Goal: Information Seeking & Learning: Learn about a topic

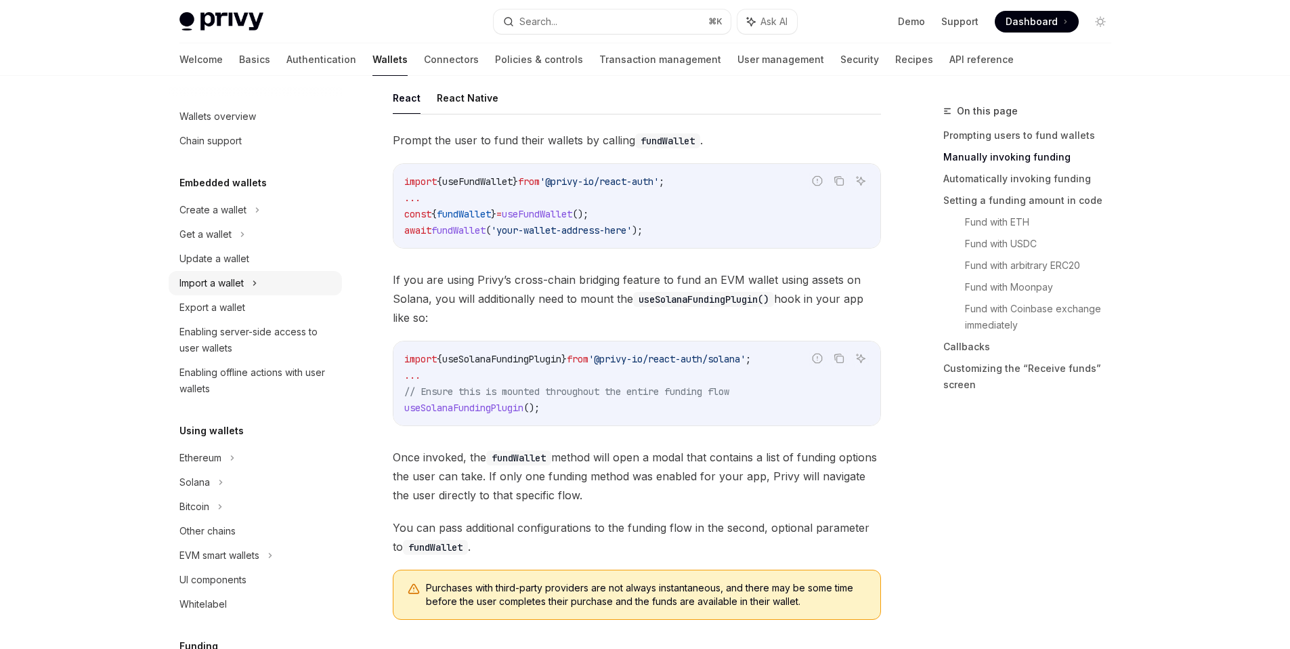
click at [268, 290] on div "Import a wallet" at bounding box center [255, 283] width 173 height 24
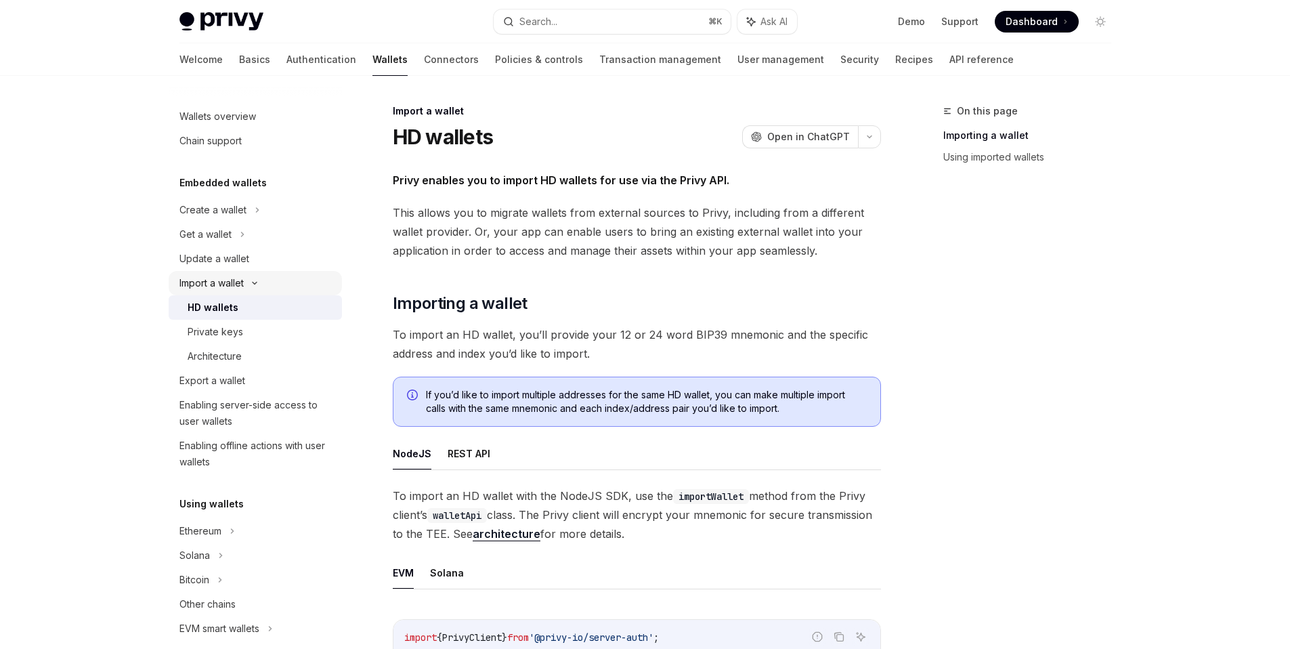
click at [268, 290] on div "Import a wallet" at bounding box center [255, 283] width 173 height 24
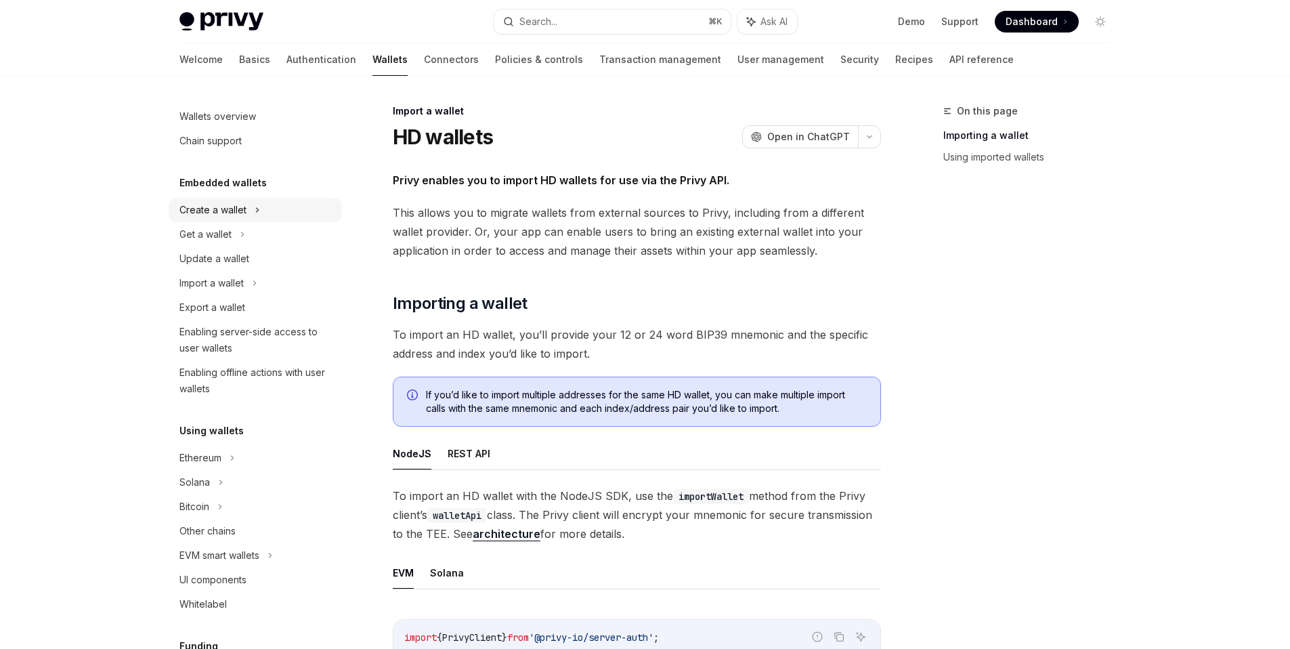
click at [280, 209] on div "Create a wallet" at bounding box center [255, 210] width 173 height 24
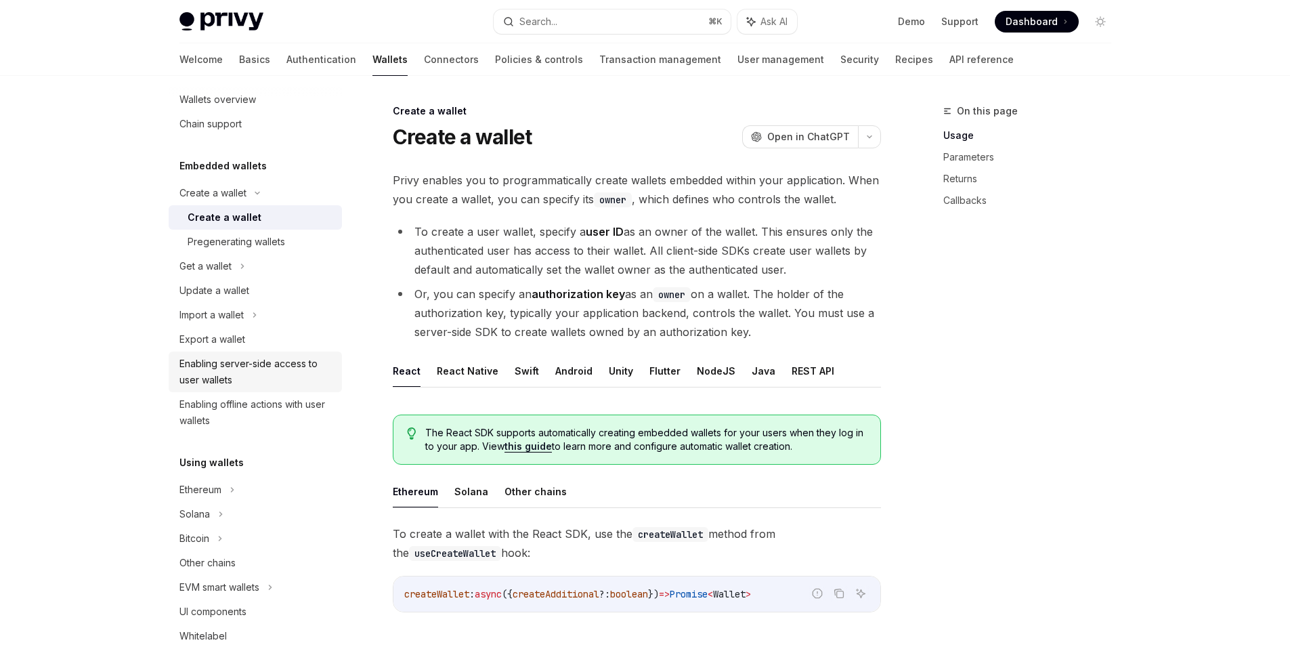
scroll to position [42, 0]
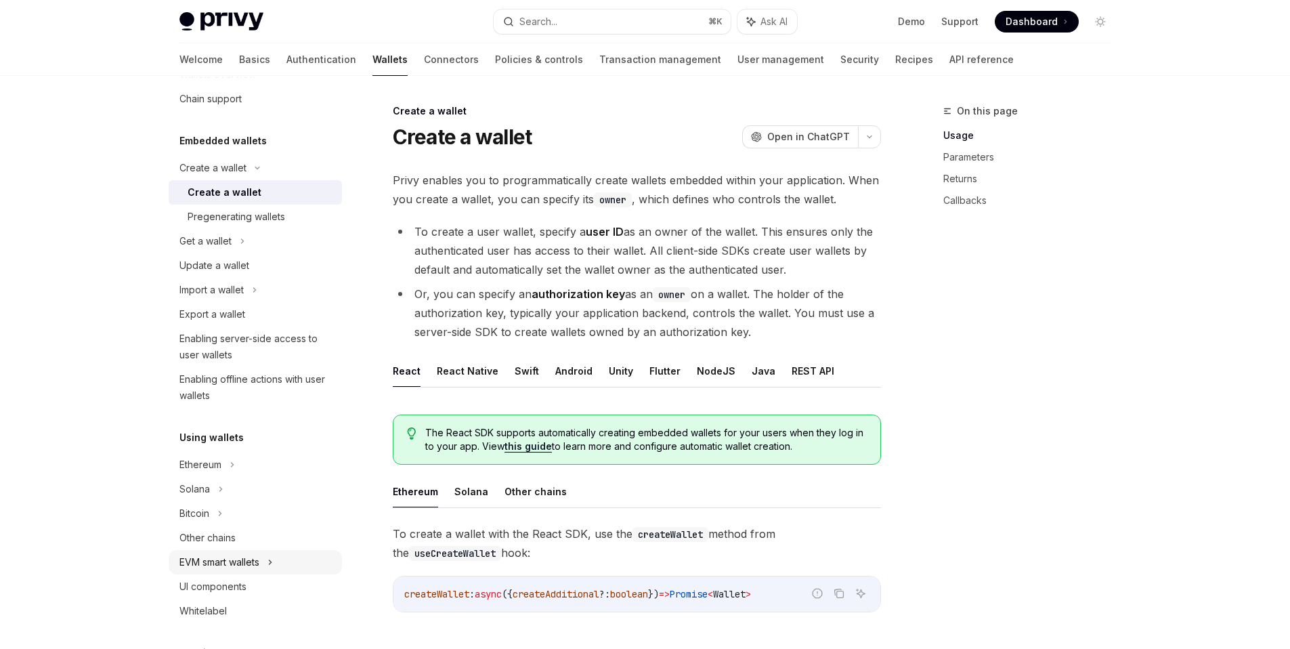
click at [273, 556] on icon at bounding box center [269, 562] width 5 height 16
type textarea "*"
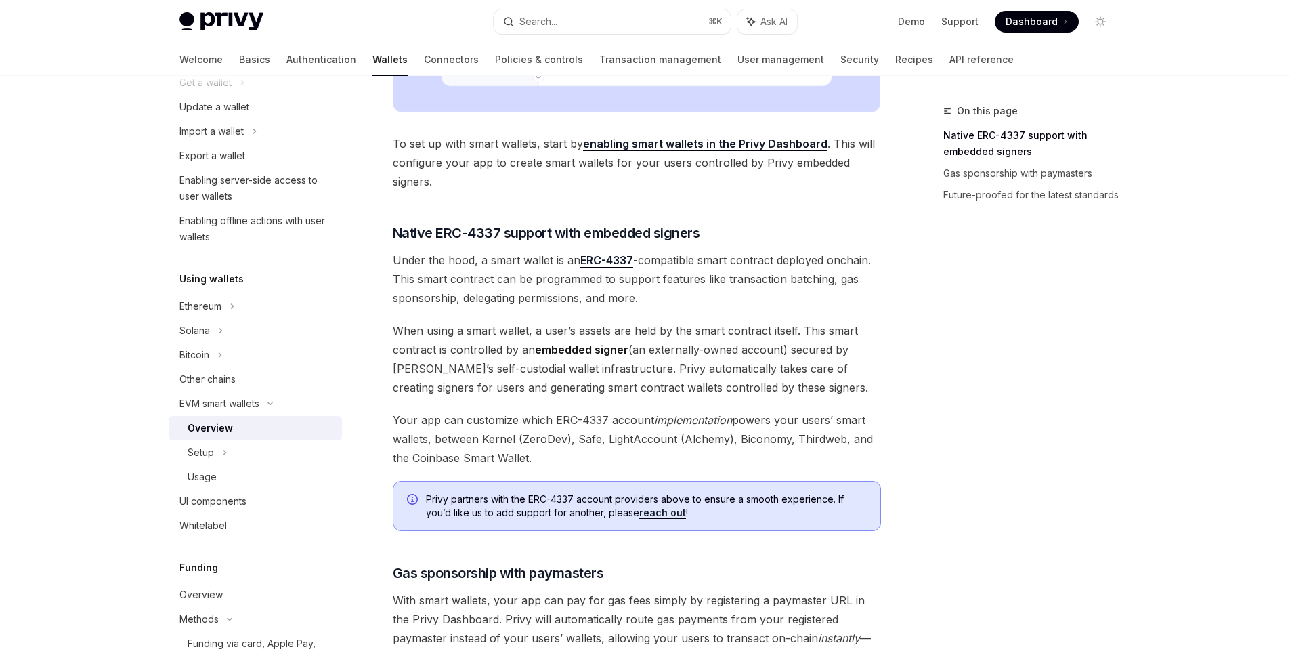
scroll to position [799, 0]
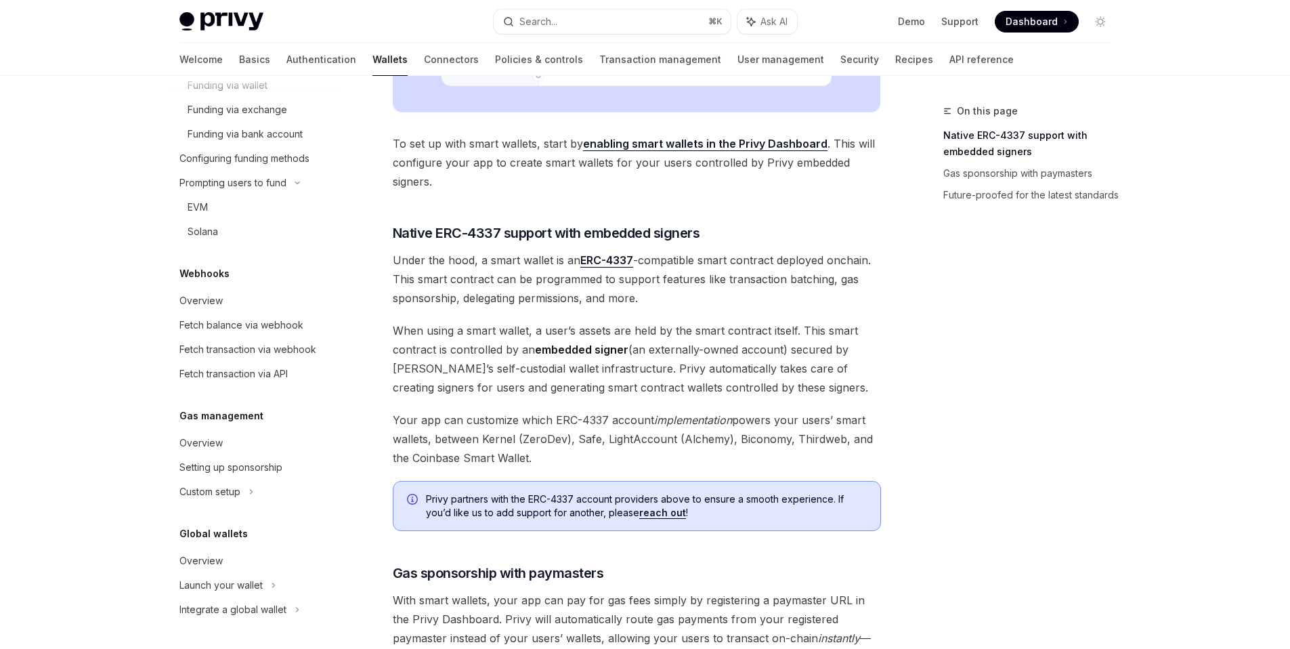
click at [602, 360] on span "When using a smart wallet, a user’s assets are held by the smart contract itsel…" at bounding box center [637, 359] width 488 height 76
click at [590, 22] on button "Search... ⌘ K" at bounding box center [612, 21] width 237 height 24
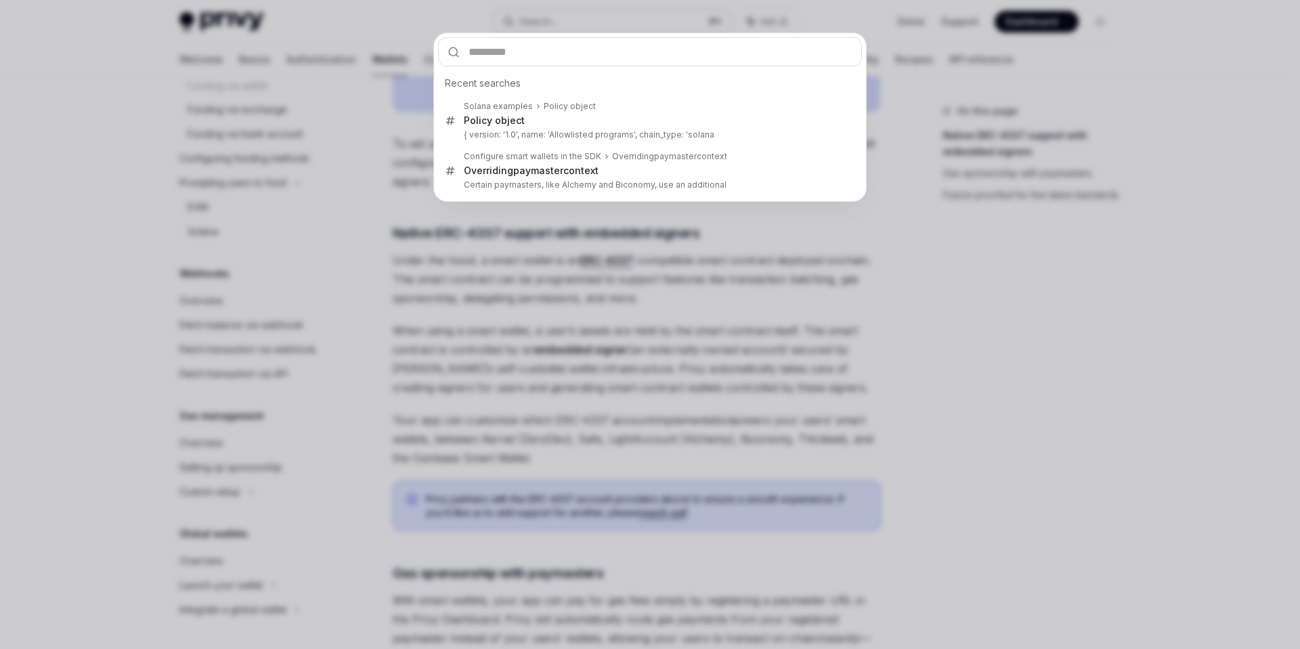
type input "*******"
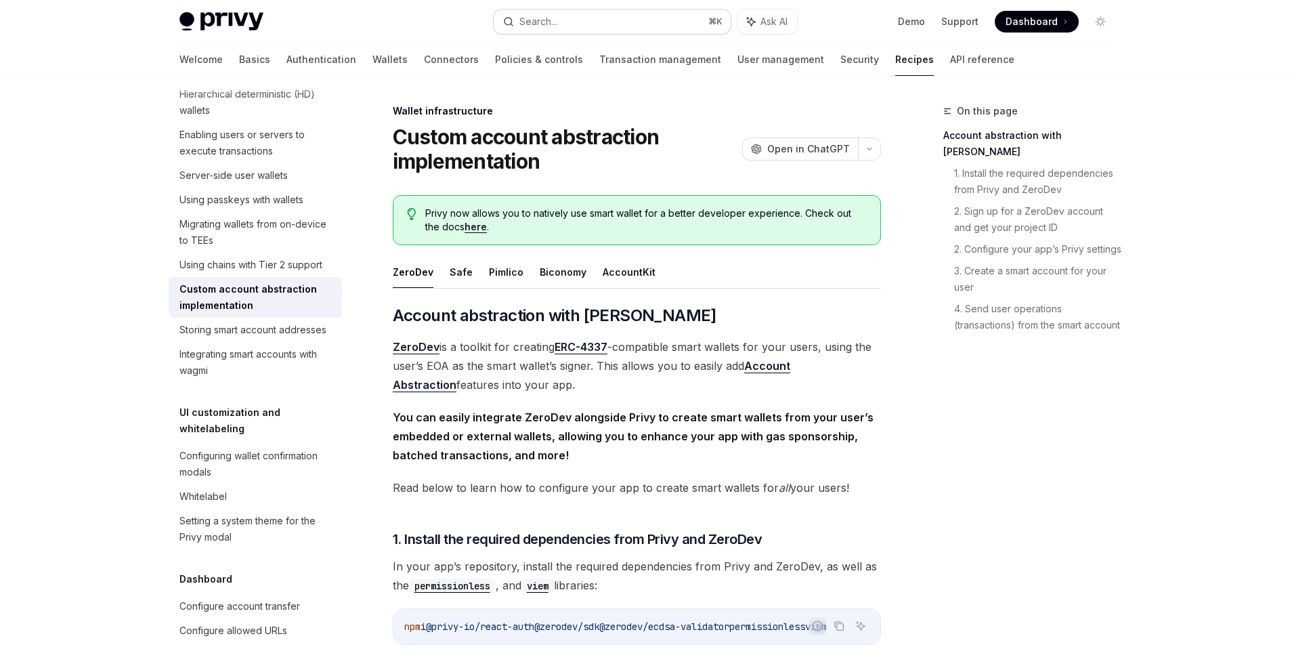
click at [546, 24] on div "Search..." at bounding box center [538, 22] width 38 height 16
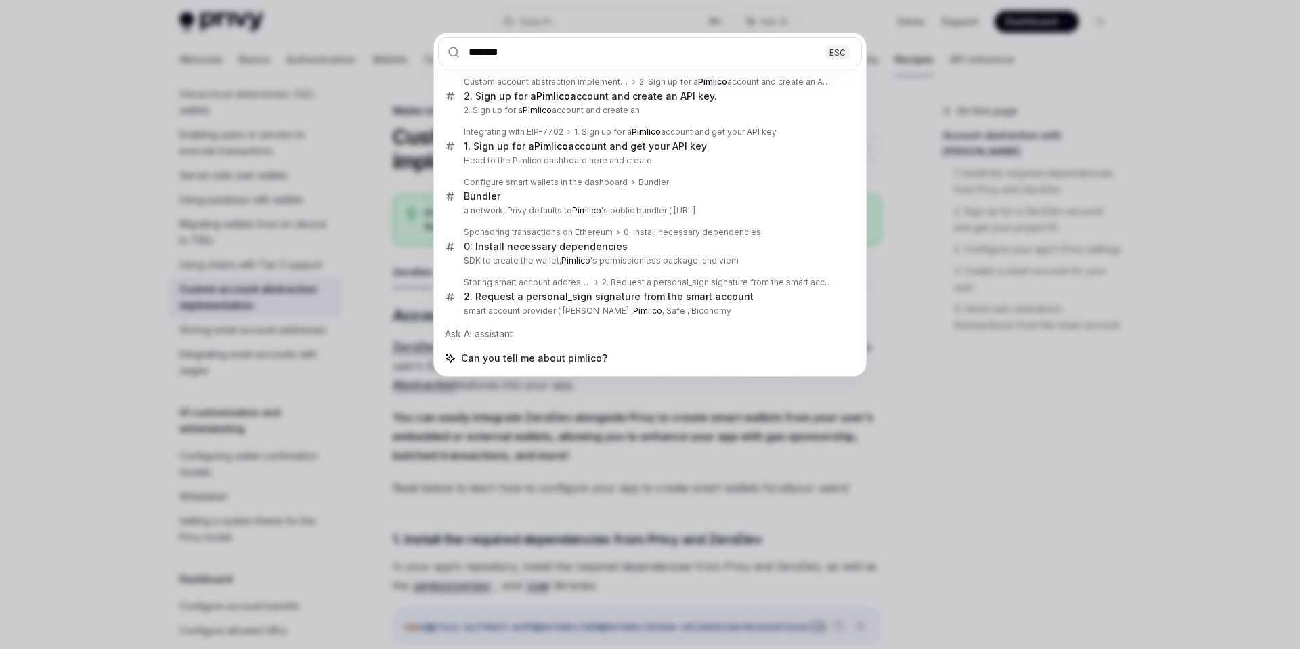
type input "*******"
click at [938, 476] on div "******* ESC Custom account abstraction implementation 2. Sign up for a Pimlico …" at bounding box center [650, 324] width 1300 height 649
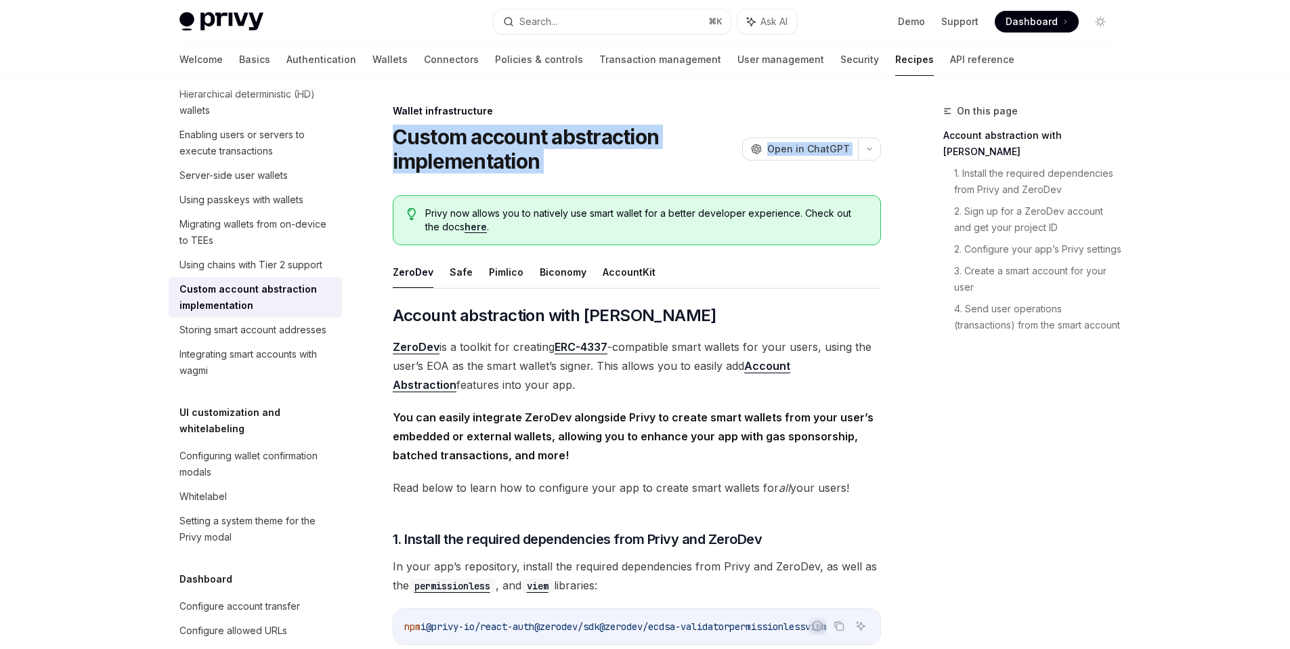
drag, startPoint x: 389, startPoint y: 135, endPoint x: 590, endPoint y: 179, distance: 205.2
click at [594, 158] on h1 "Custom account abstraction implementation" at bounding box center [565, 149] width 344 height 49
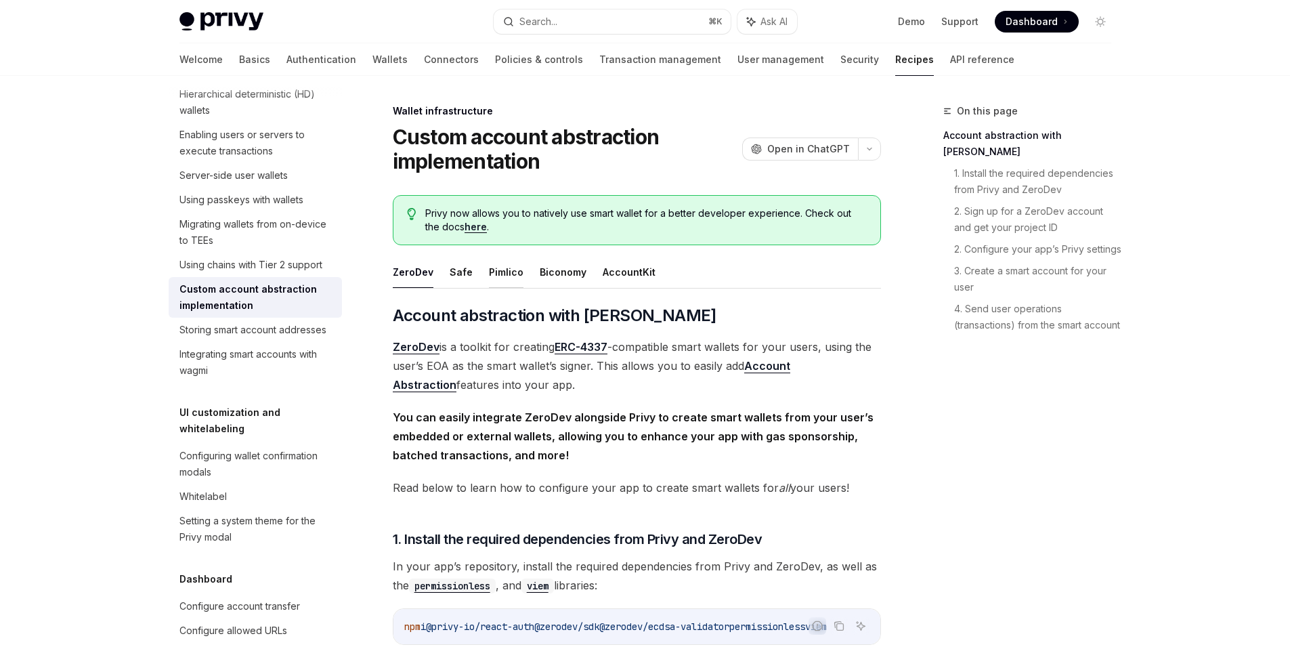
click at [506, 275] on button "Pimlico" at bounding box center [506, 272] width 35 height 32
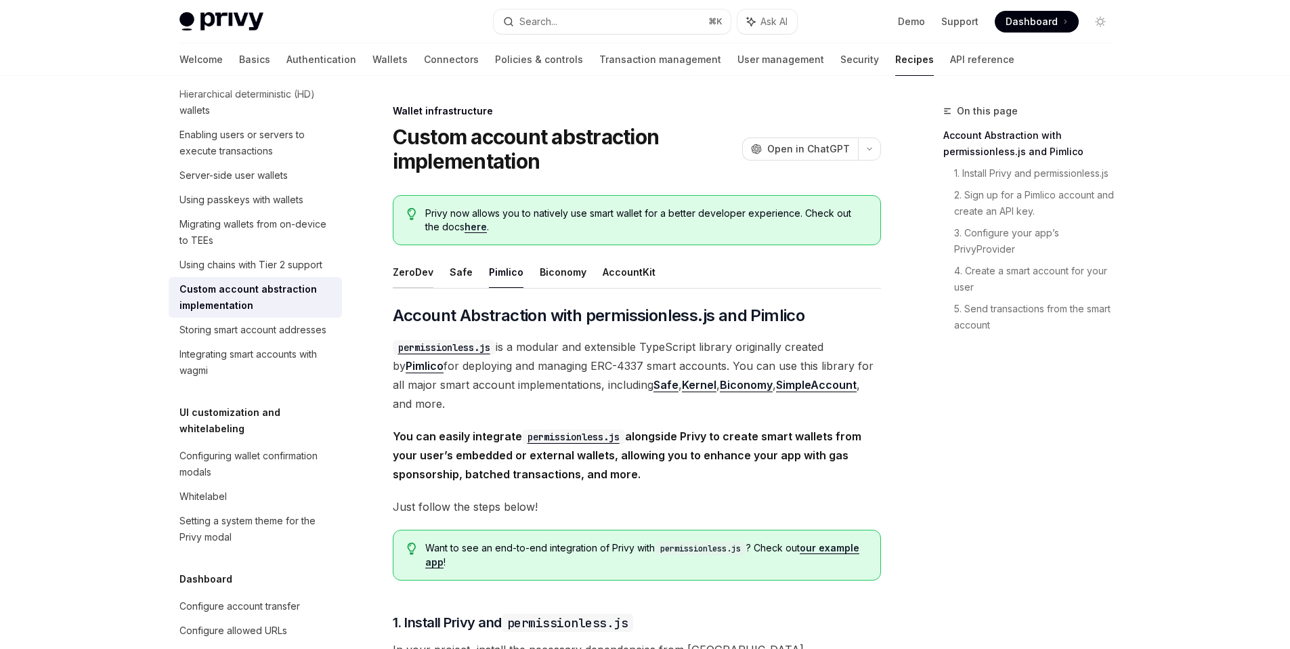
click at [402, 274] on button "ZeroDev" at bounding box center [413, 272] width 41 height 32
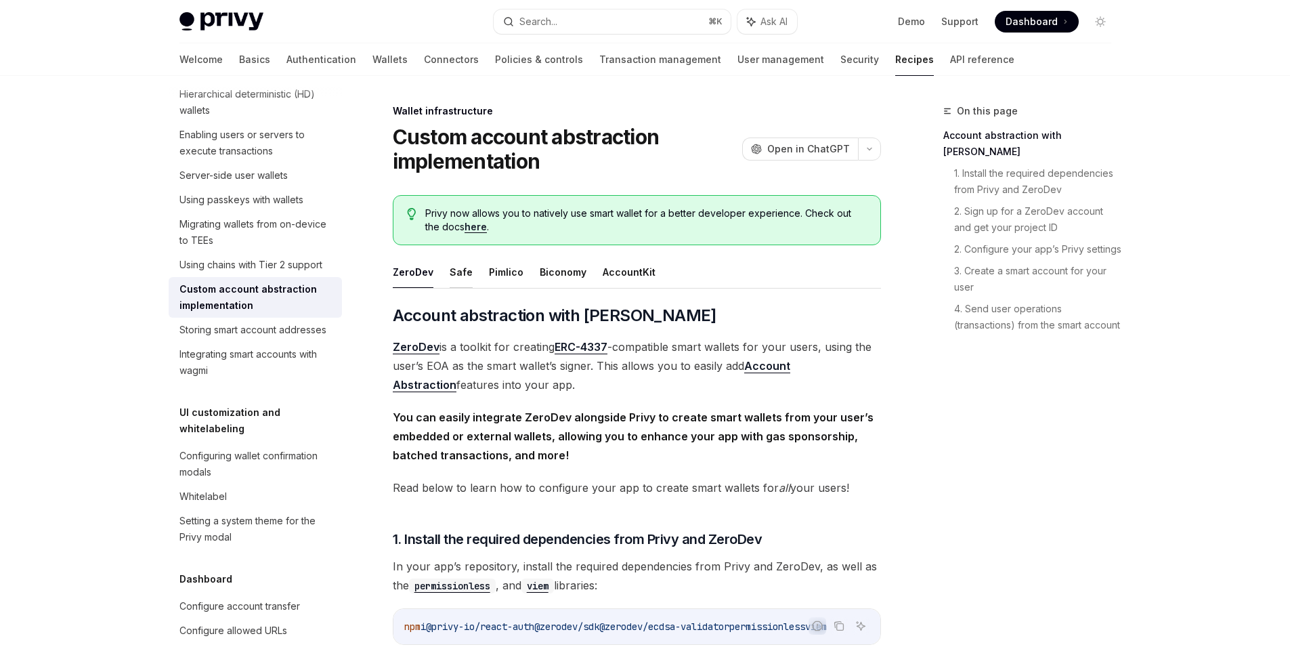
click at [450, 276] on button "Safe" at bounding box center [461, 272] width 23 height 32
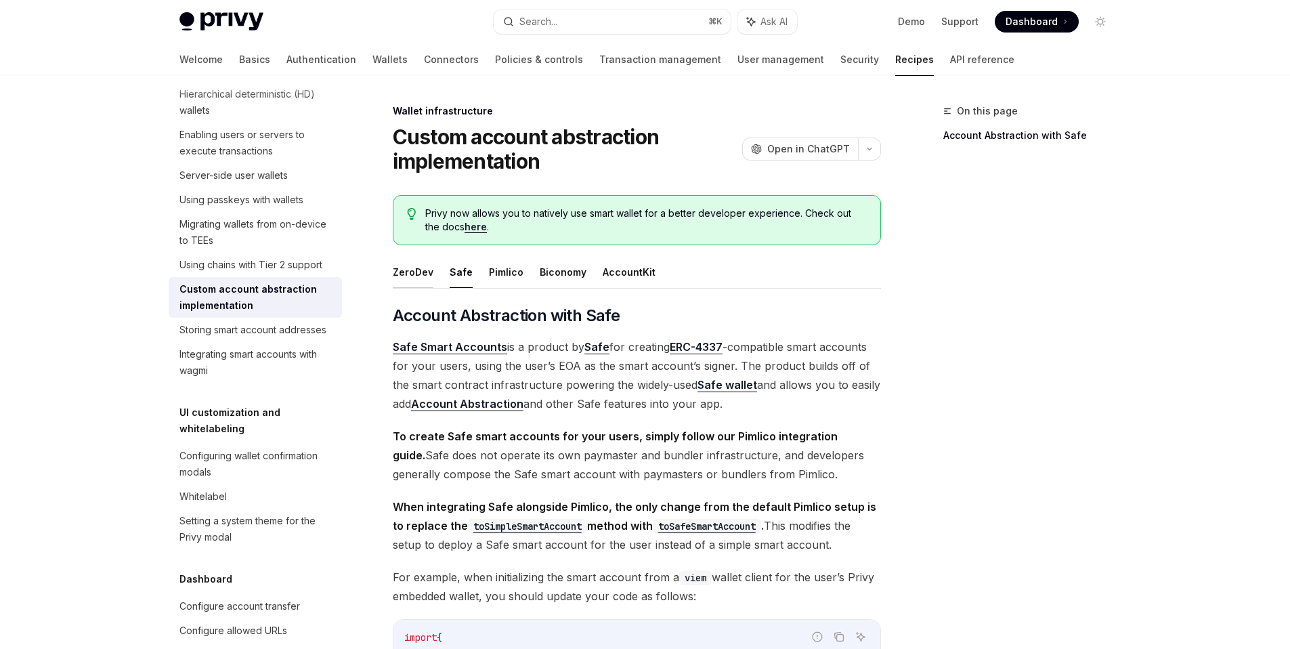
click at [413, 277] on button "ZeroDev" at bounding box center [413, 272] width 41 height 32
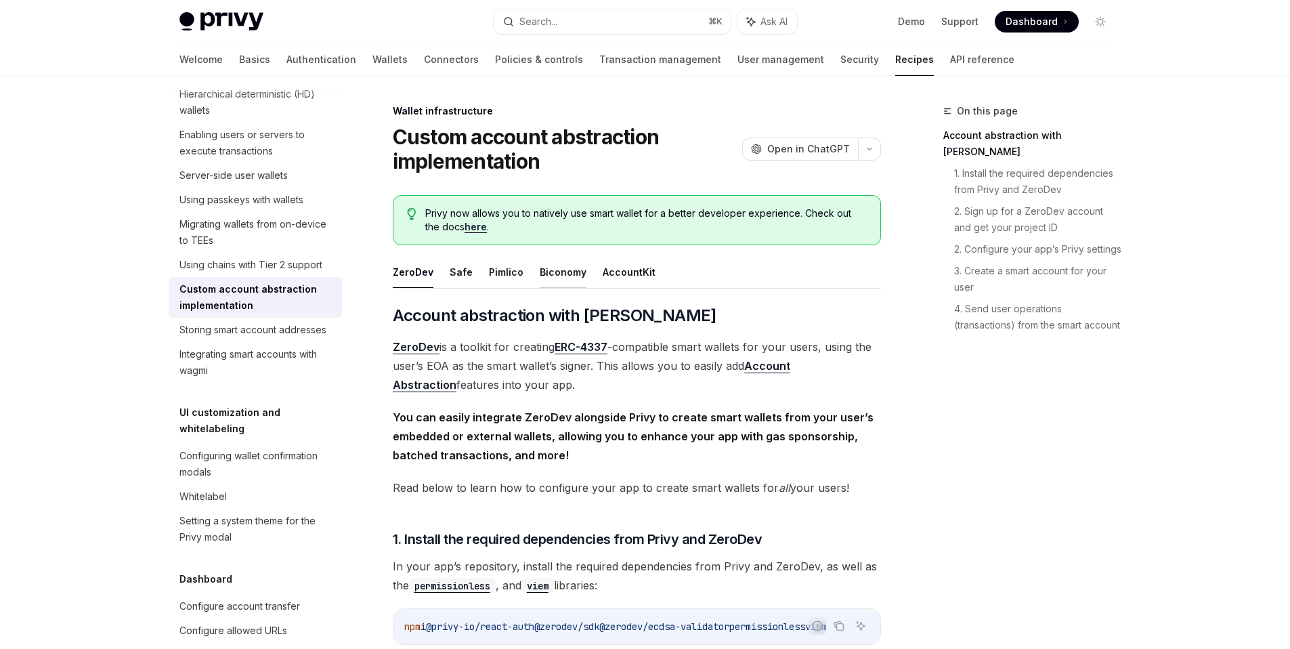
click at [540, 276] on button "Biconomy" at bounding box center [563, 272] width 47 height 32
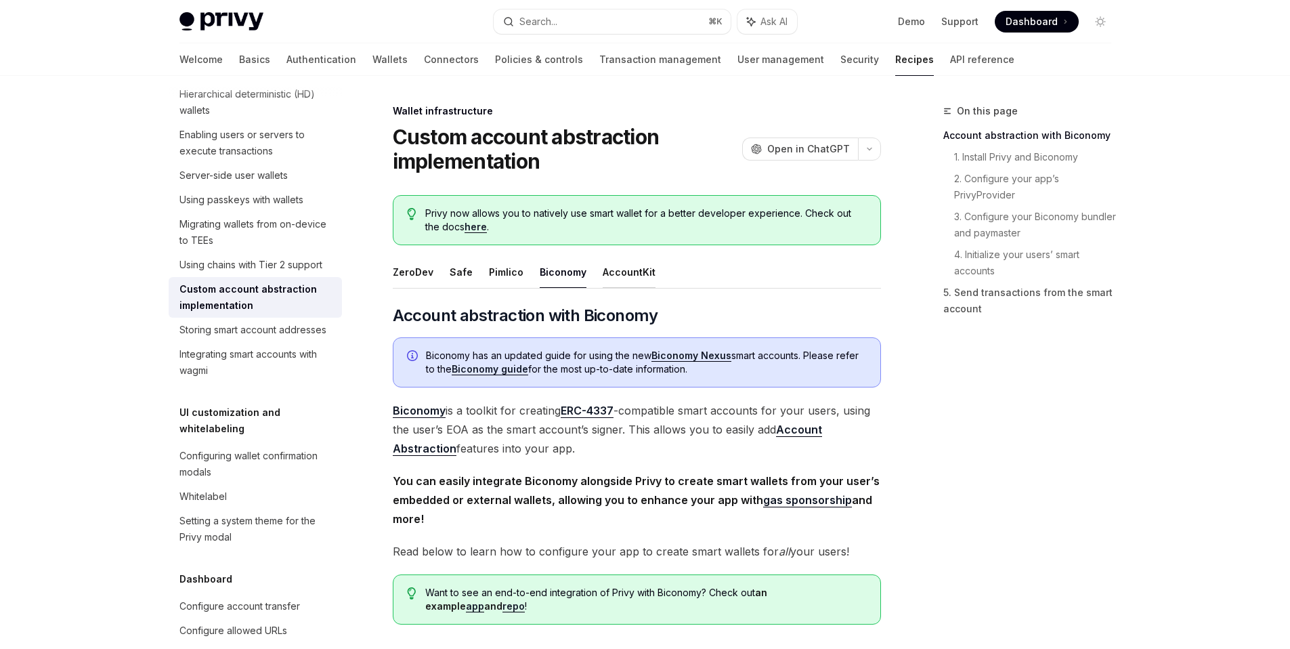
click at [610, 276] on button "AccountKit" at bounding box center [629, 272] width 53 height 32
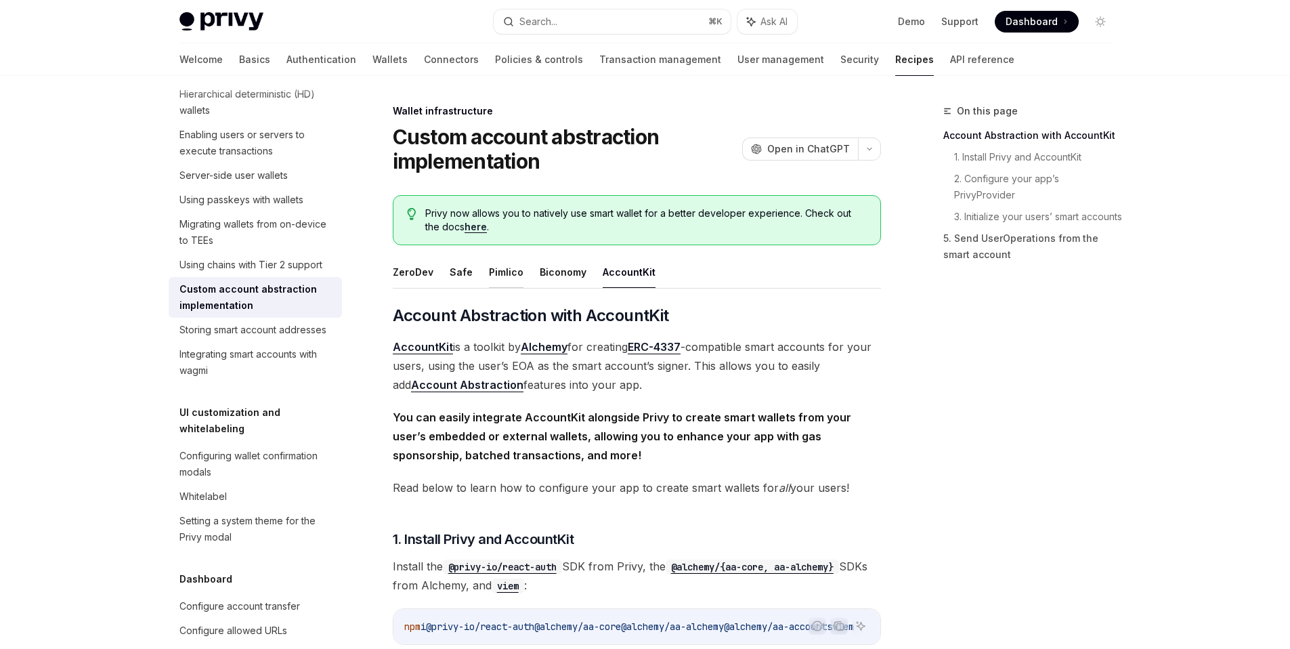
click at [507, 271] on button "Pimlico" at bounding box center [506, 272] width 35 height 32
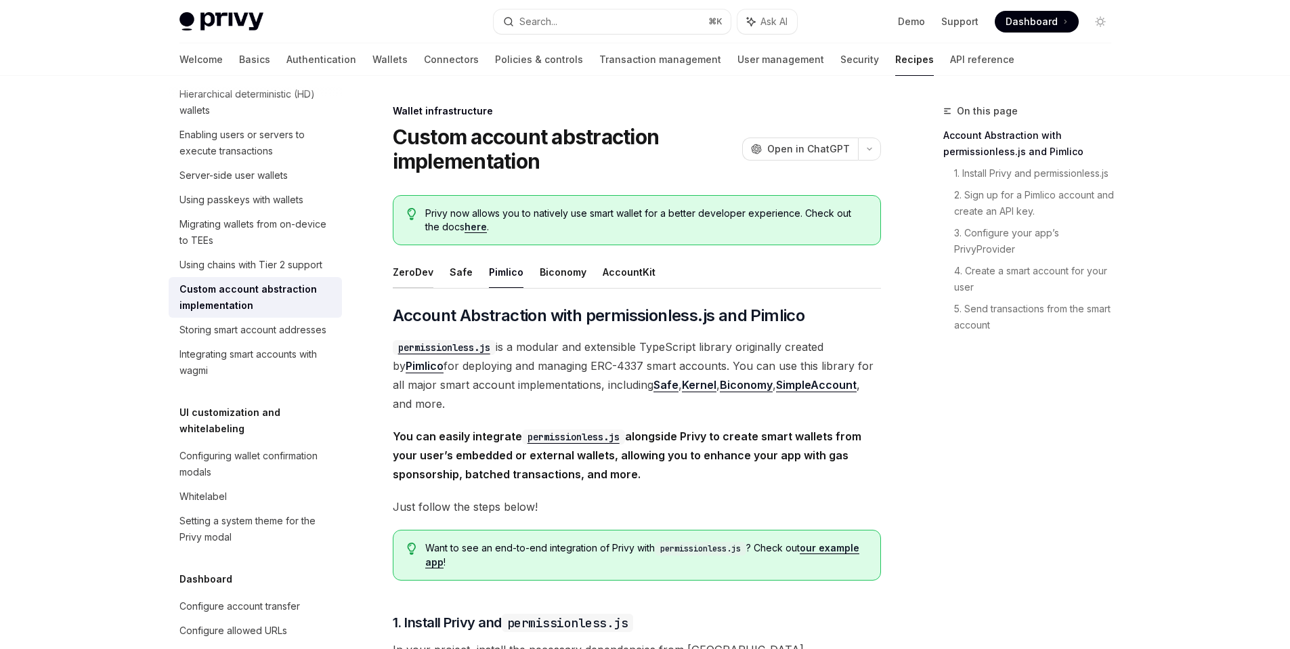
click at [428, 278] on button "ZeroDev" at bounding box center [413, 272] width 41 height 32
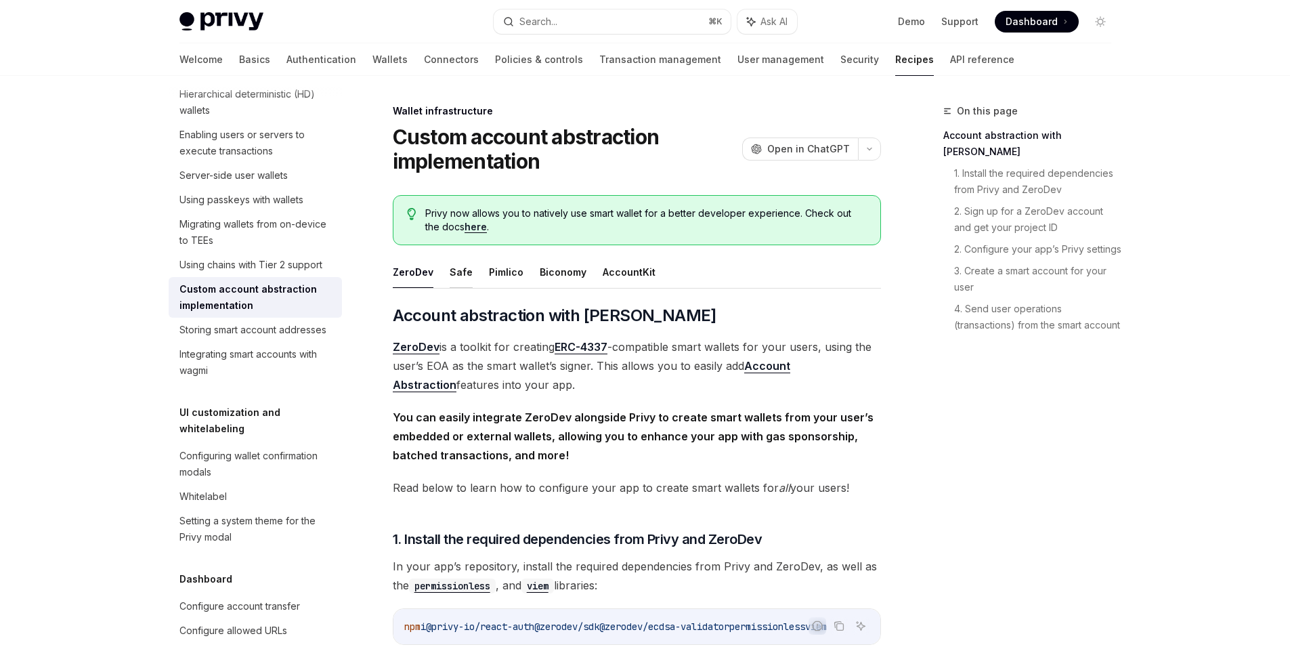
click at [461, 274] on button "Safe" at bounding box center [461, 272] width 23 height 32
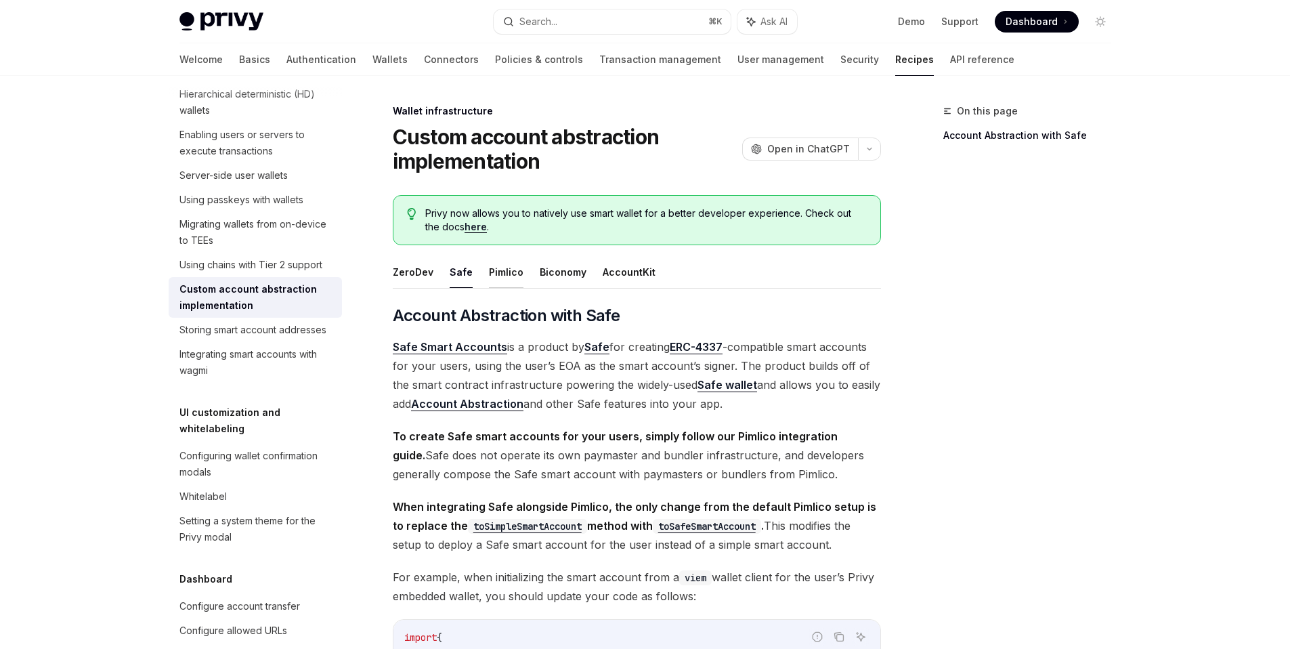
click at [510, 275] on button "Pimlico" at bounding box center [506, 272] width 35 height 32
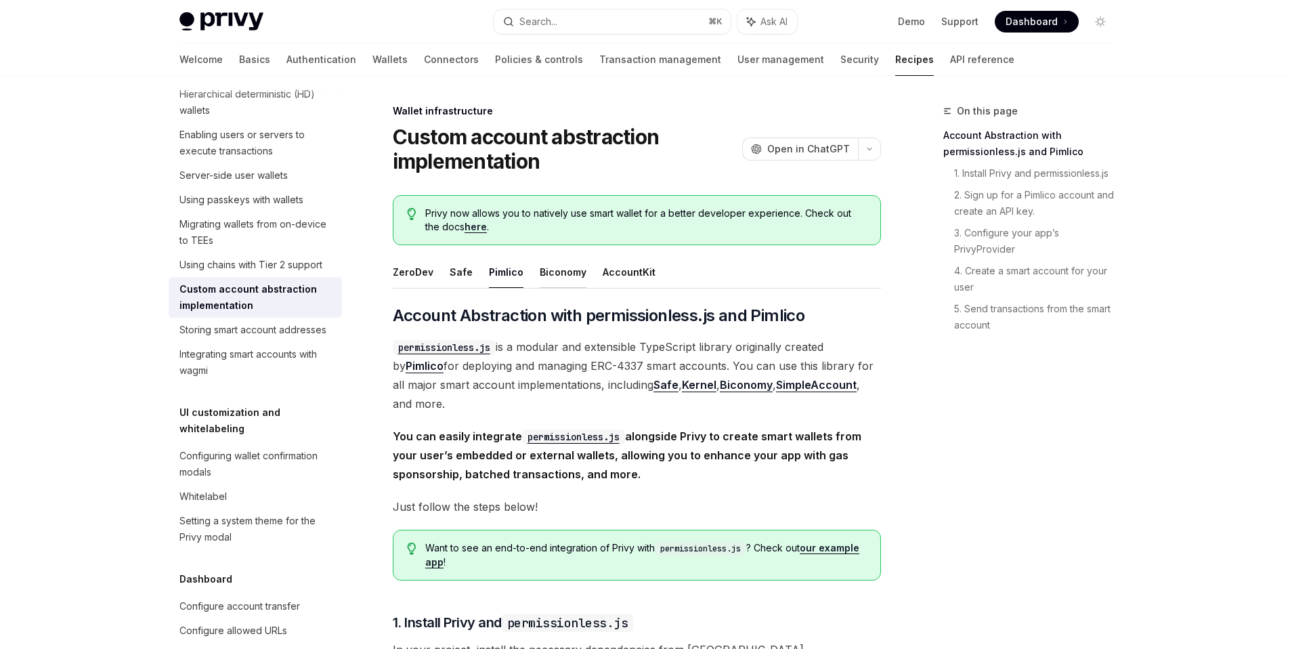
click at [540, 274] on button "Biconomy" at bounding box center [563, 272] width 47 height 32
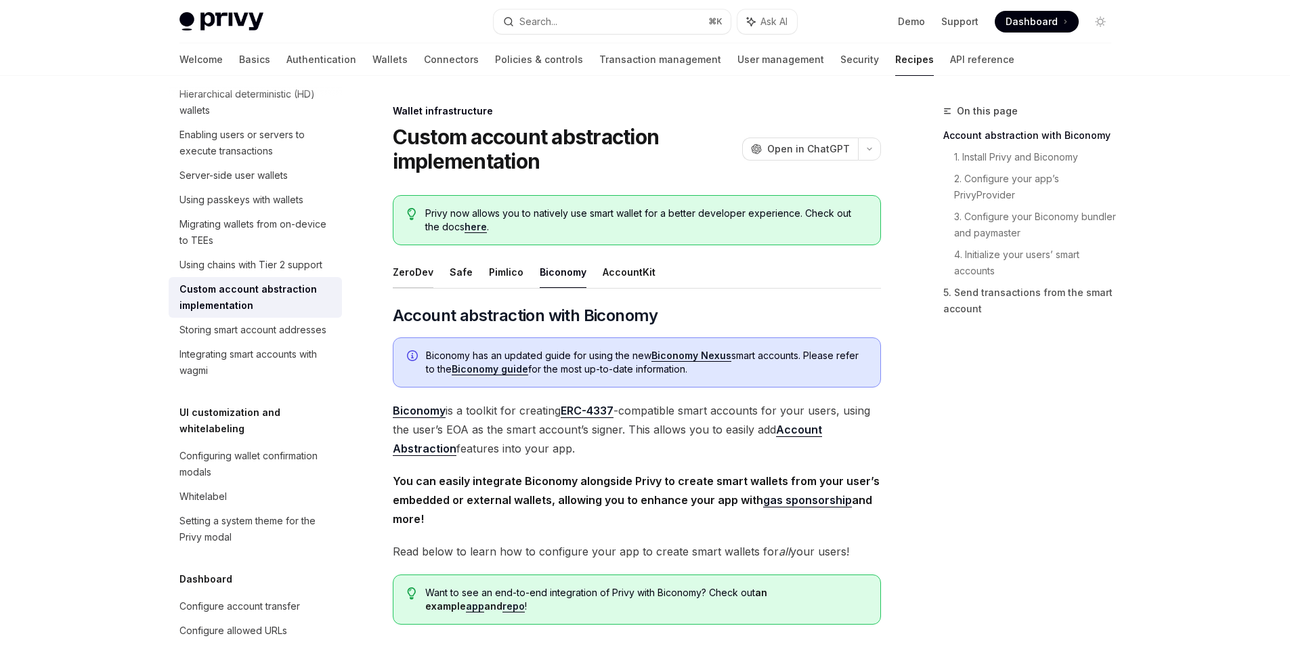
click at [423, 280] on button "ZeroDev" at bounding box center [413, 272] width 41 height 32
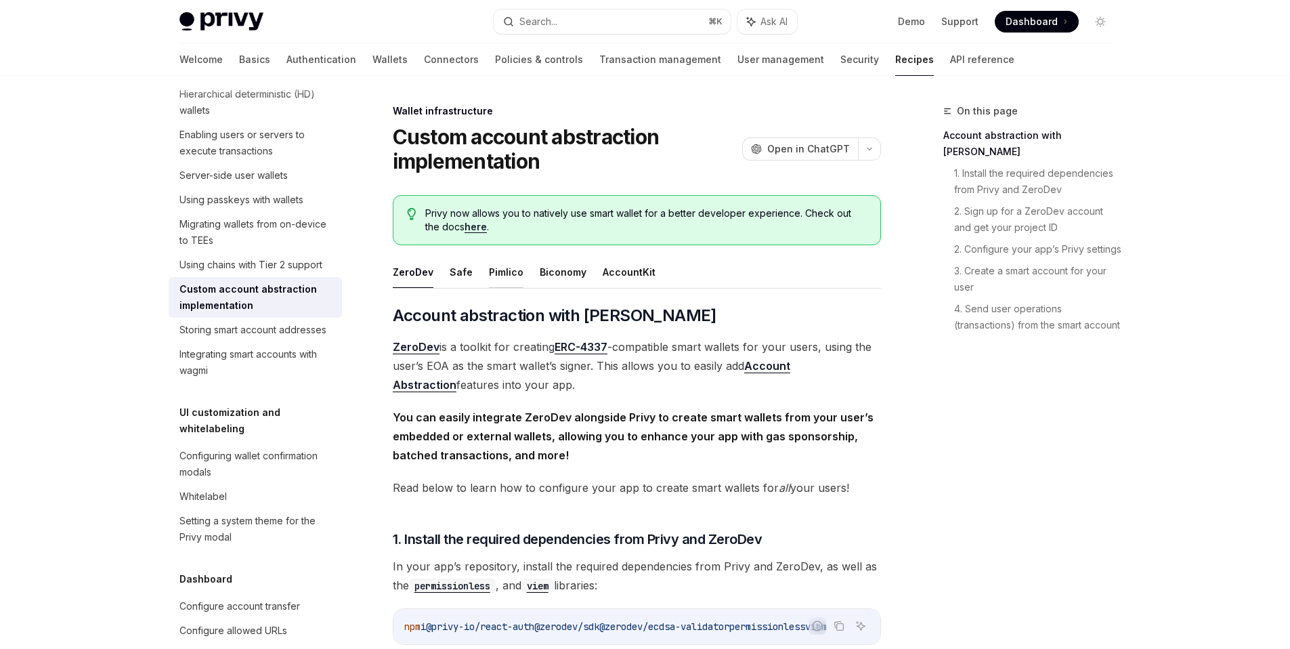
click at [493, 280] on button "Pimlico" at bounding box center [506, 272] width 35 height 32
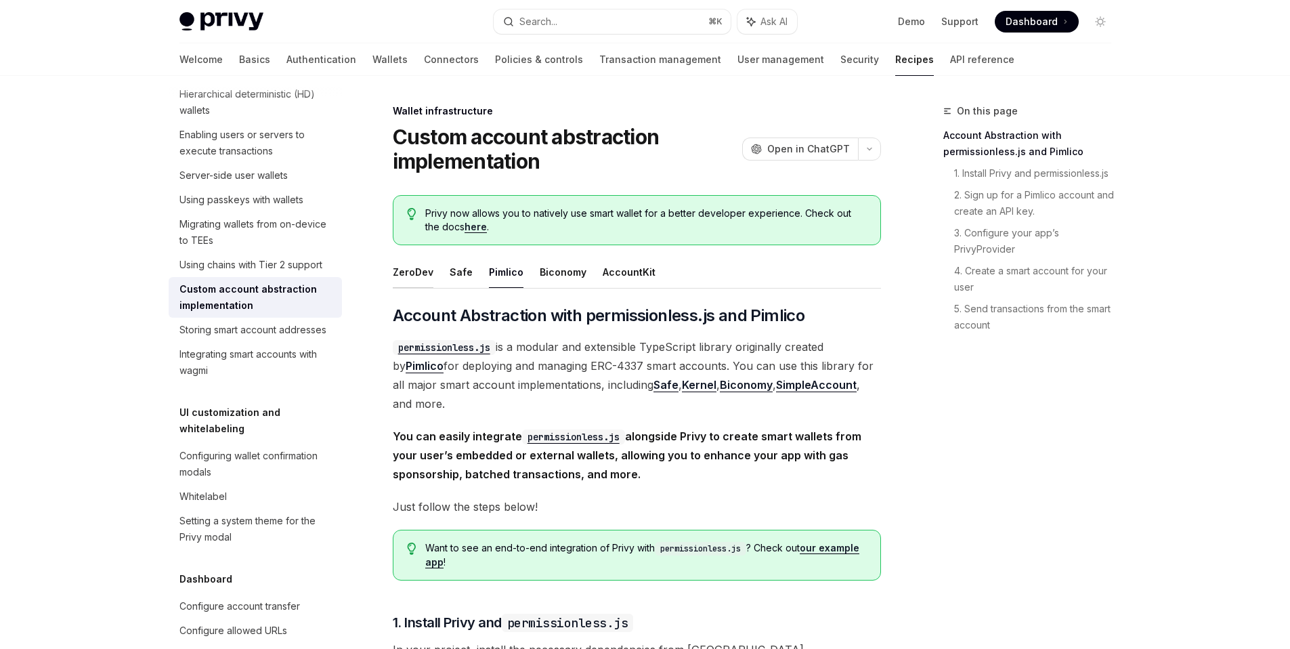
click at [406, 263] on button "ZeroDev" at bounding box center [413, 272] width 41 height 32
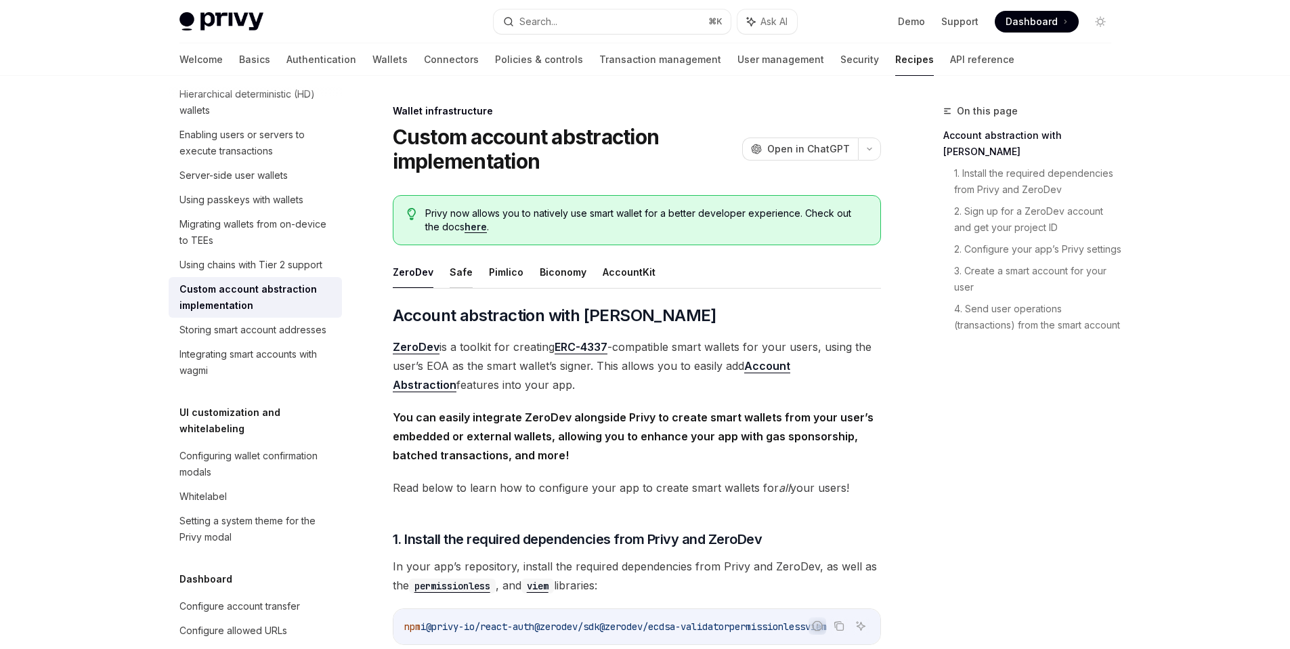
click at [455, 271] on button "Safe" at bounding box center [461, 272] width 23 height 32
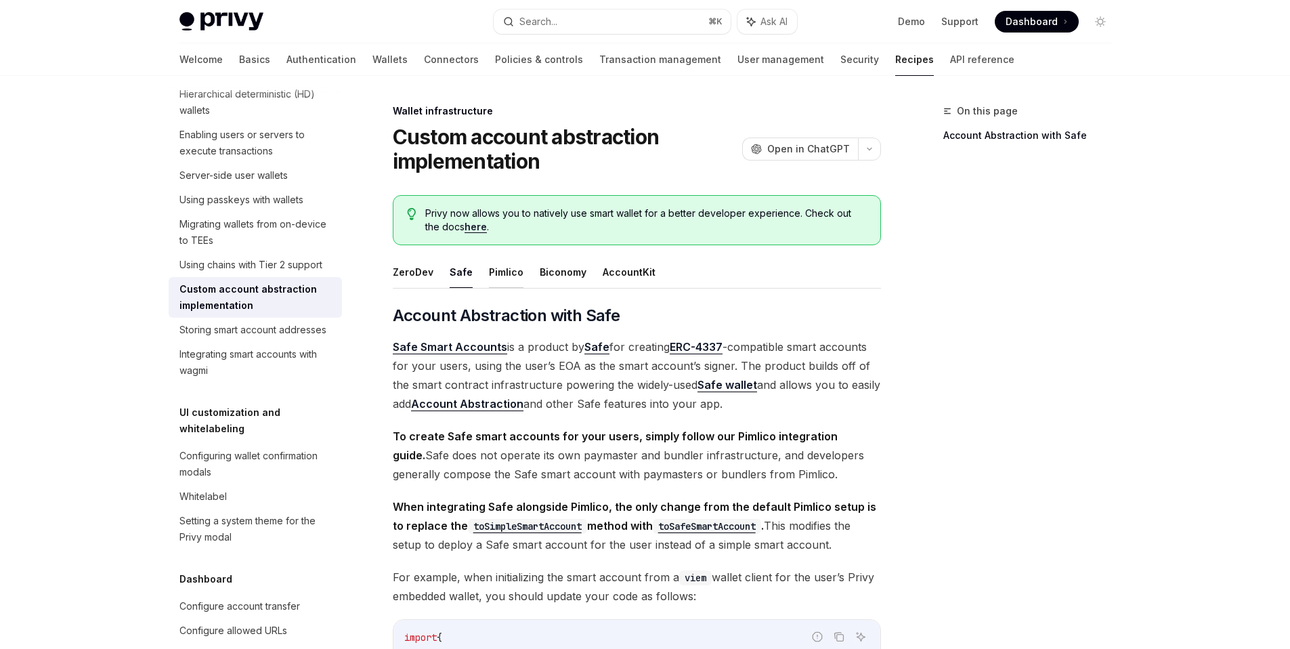
click at [500, 273] on button "Pimlico" at bounding box center [506, 272] width 35 height 32
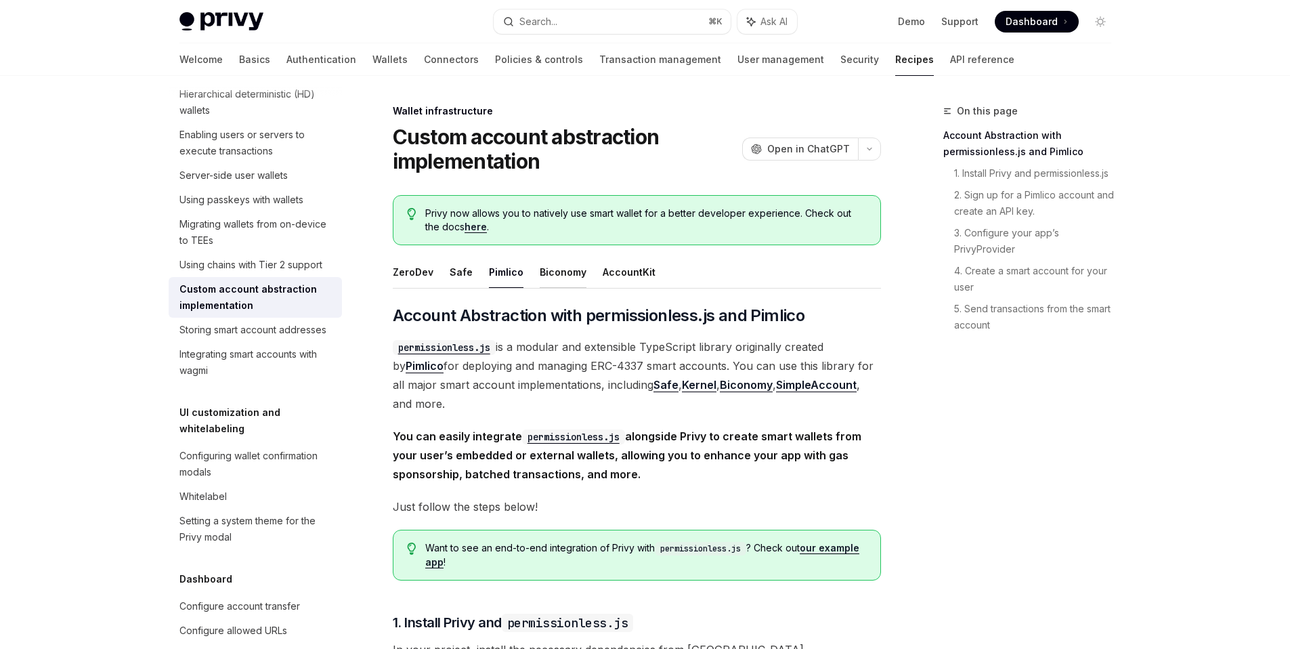
click at [557, 270] on button "Biconomy" at bounding box center [563, 272] width 47 height 32
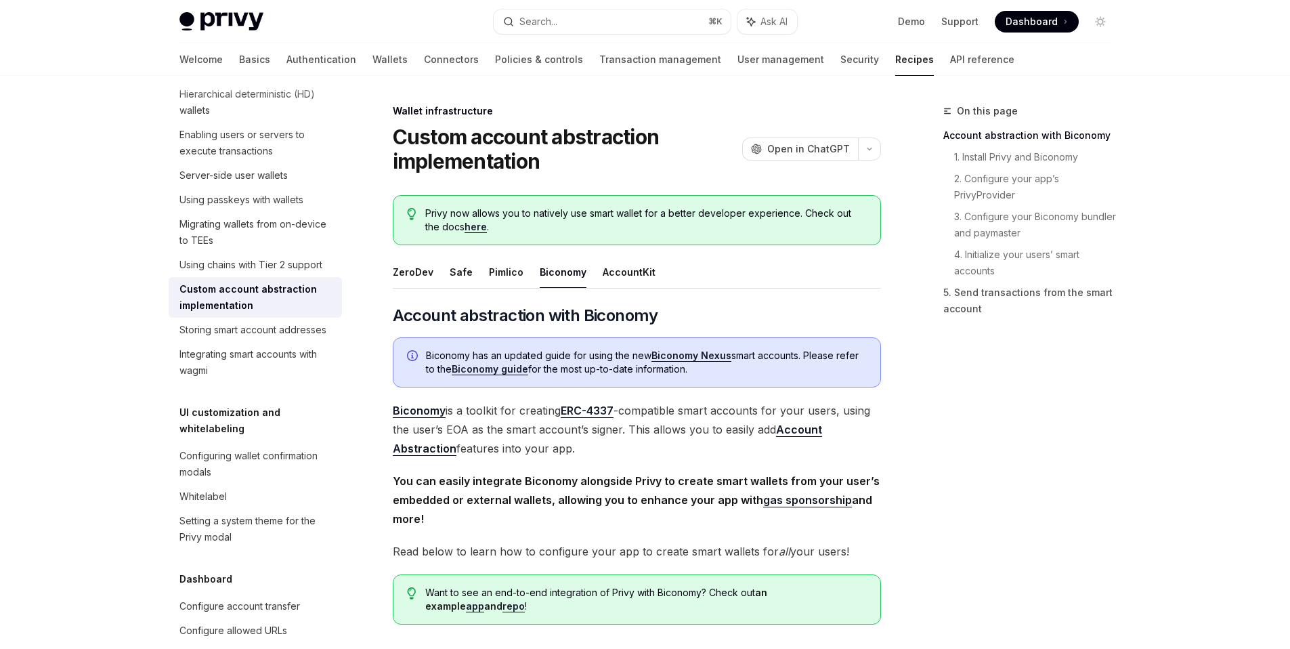
click at [632, 269] on button "AccountKit" at bounding box center [629, 272] width 53 height 32
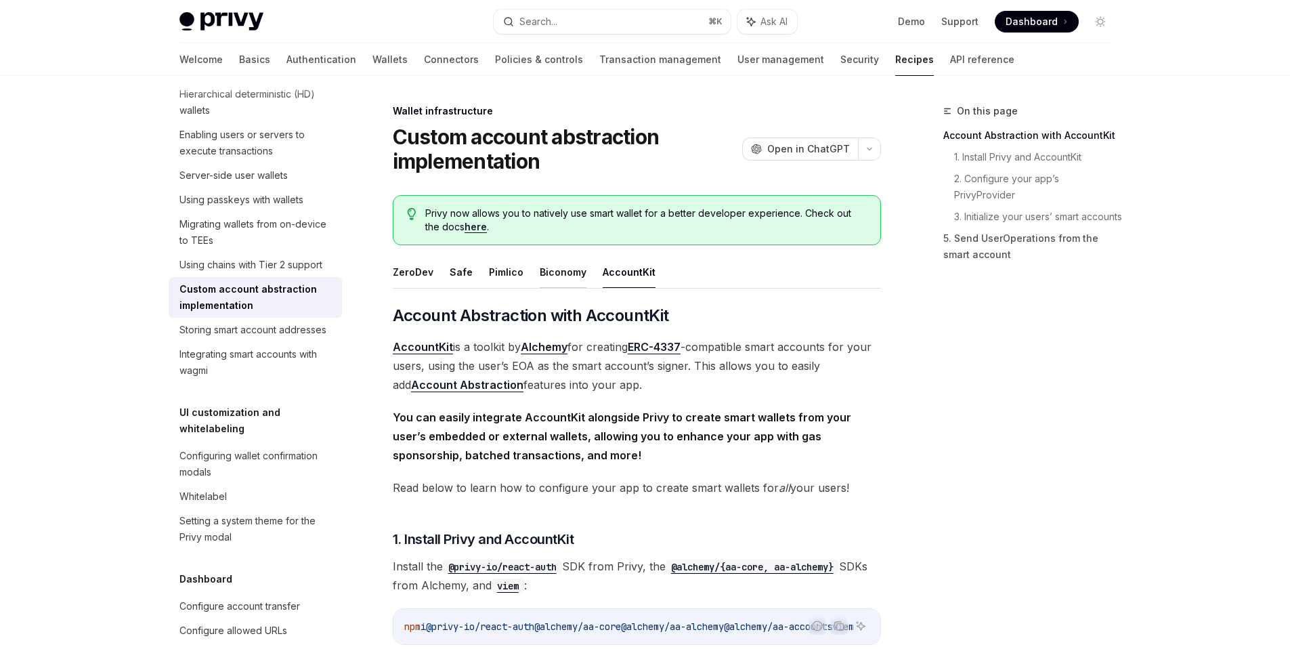
click at [546, 273] on button "Biconomy" at bounding box center [563, 272] width 47 height 32
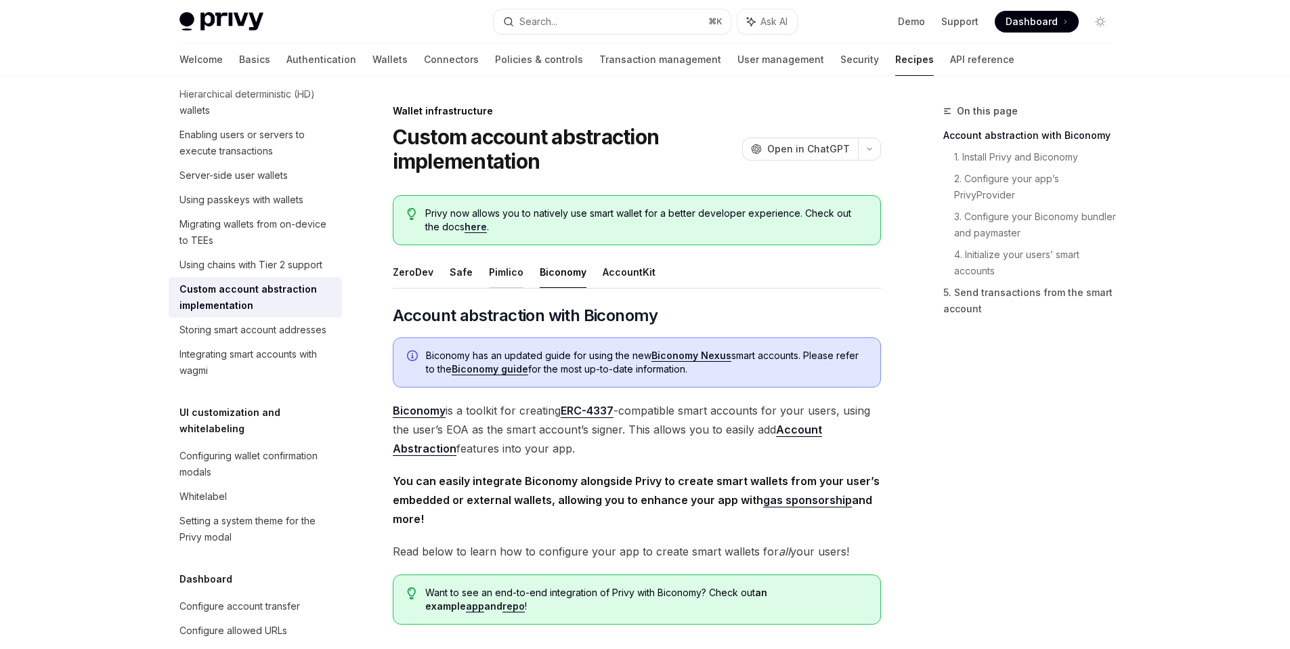
click at [493, 269] on button "Pimlico" at bounding box center [506, 272] width 35 height 32
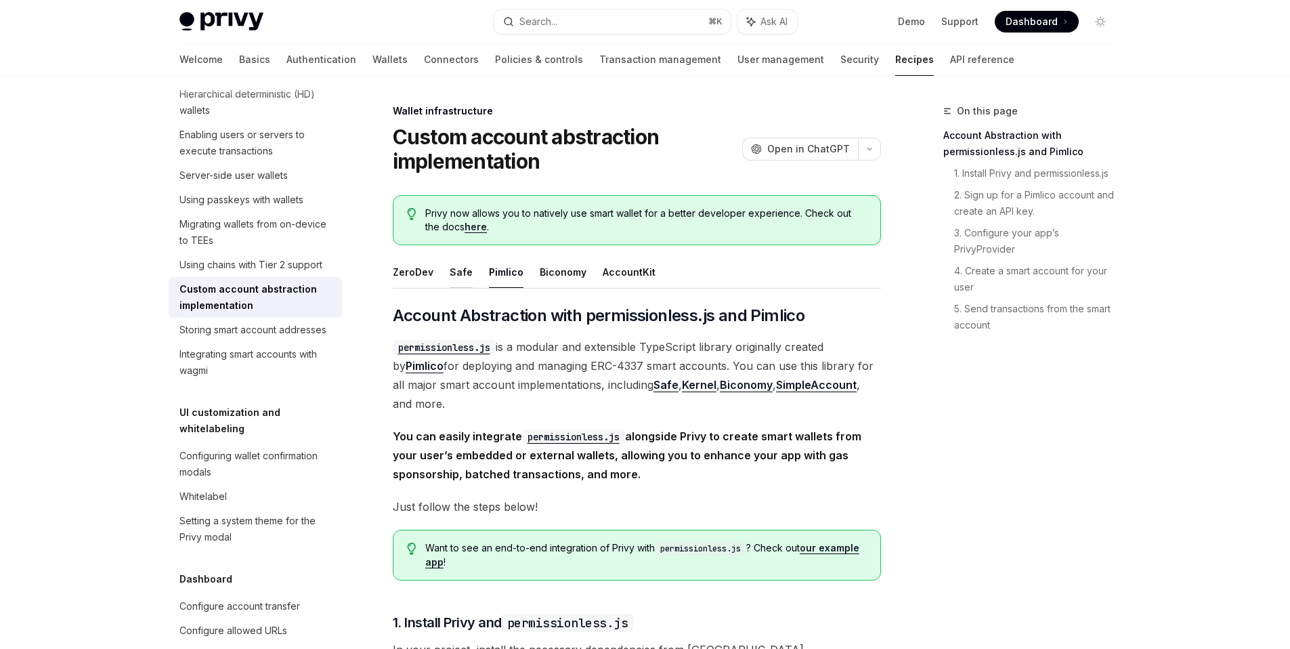
click at [457, 276] on button "Safe" at bounding box center [461, 272] width 23 height 32
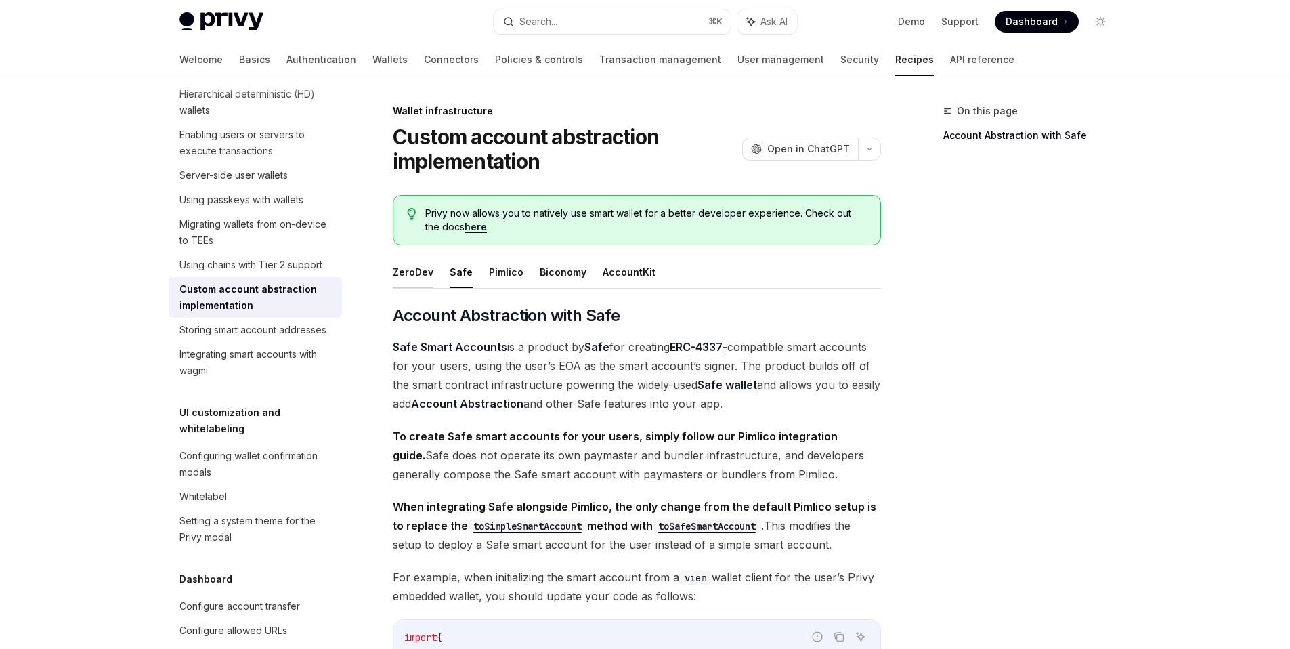
click at [399, 278] on button "ZeroDev" at bounding box center [413, 272] width 41 height 32
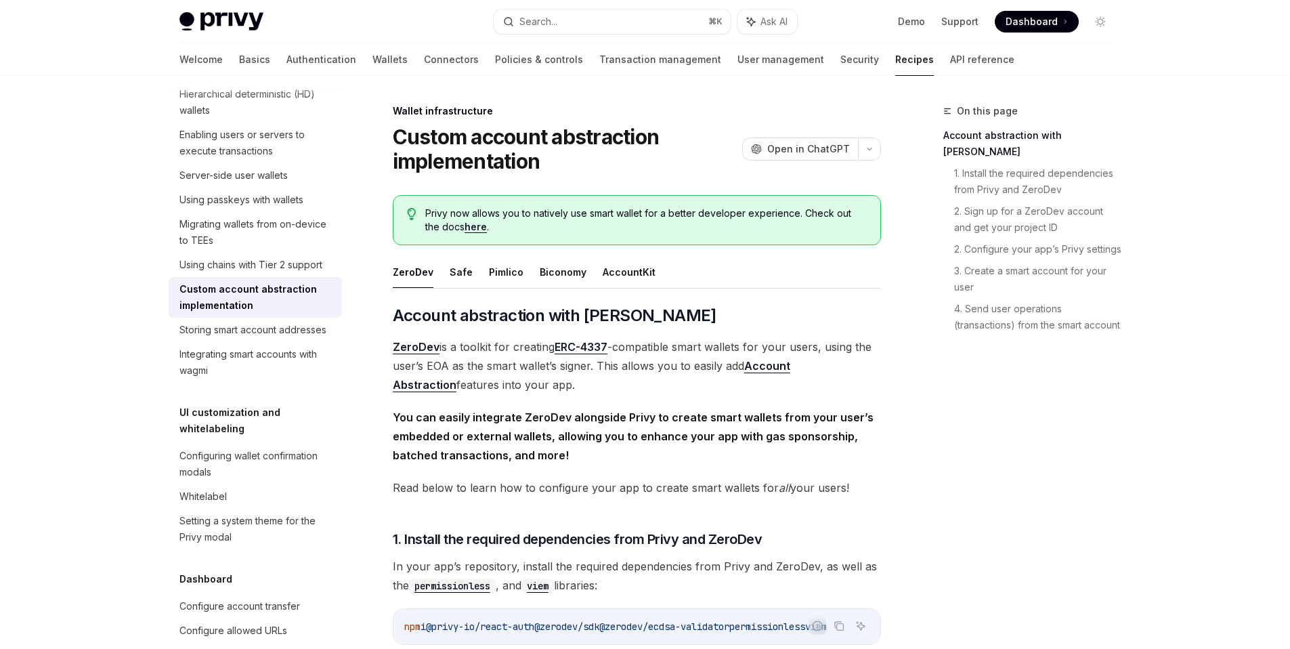
click at [482, 269] on ul "ZeroDev Safe Pimlico Biconomy AccountKit" at bounding box center [637, 272] width 488 height 32
click at [506, 276] on button "Pimlico" at bounding box center [506, 272] width 35 height 32
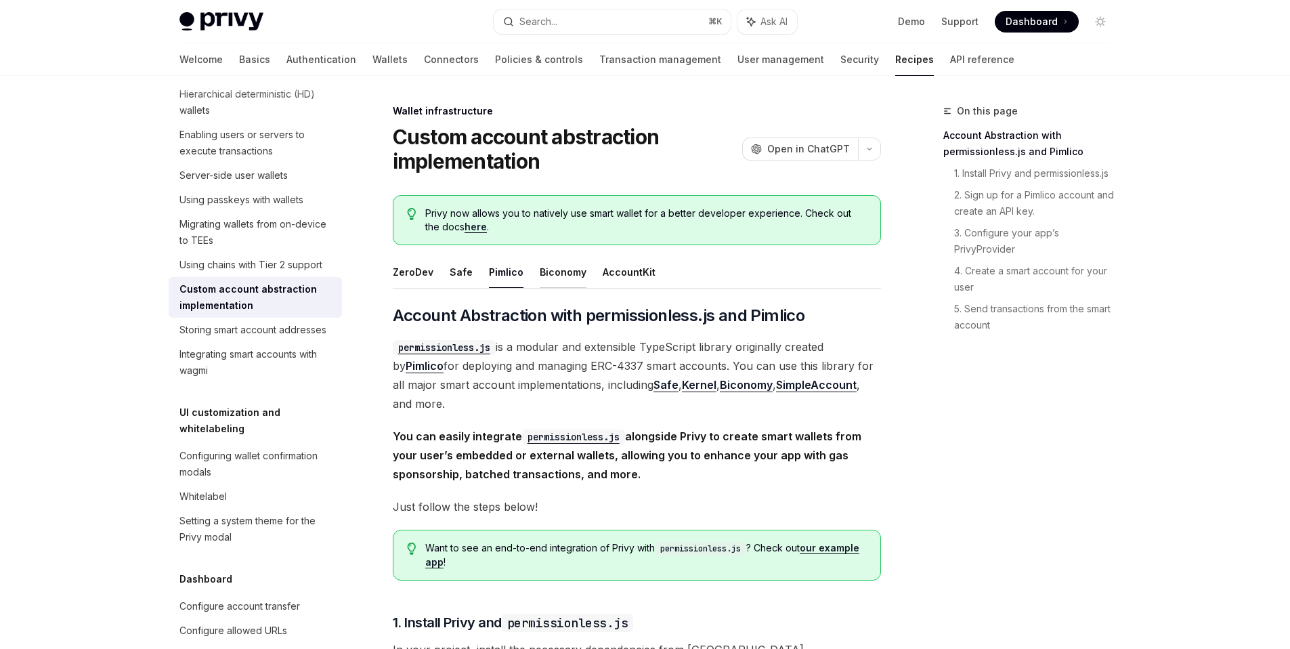
click at [565, 270] on button "Biconomy" at bounding box center [563, 272] width 47 height 32
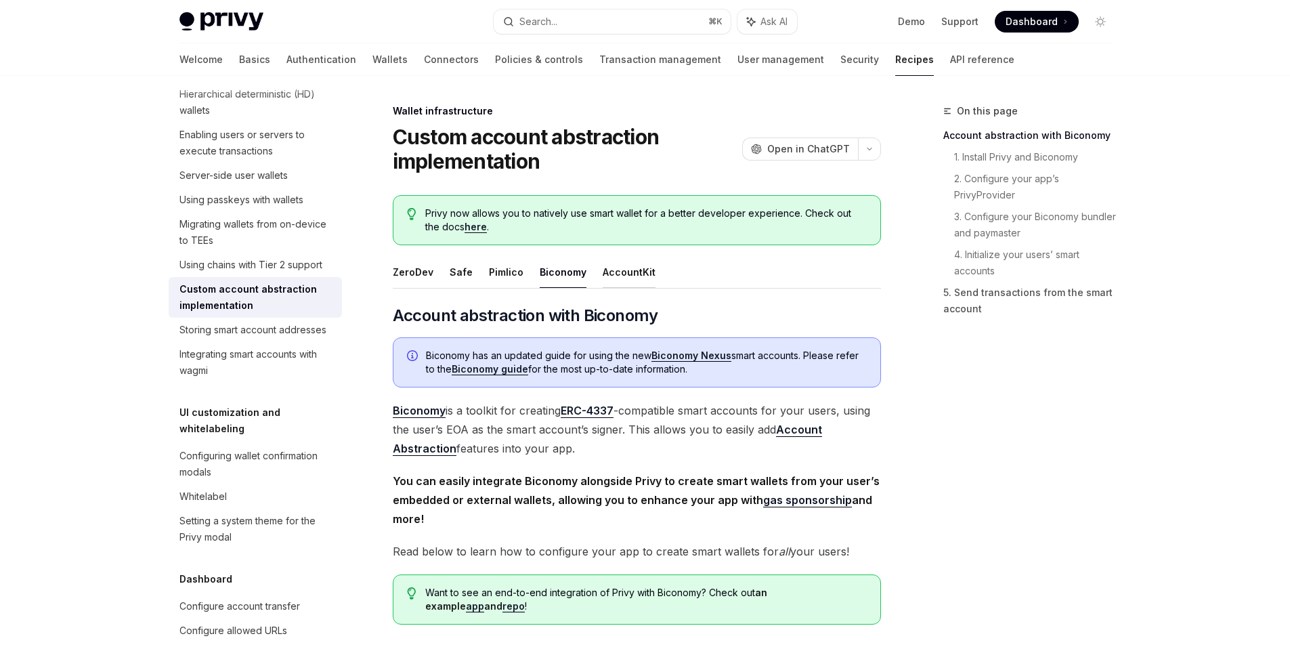
click at [608, 271] on button "AccountKit" at bounding box center [629, 272] width 53 height 32
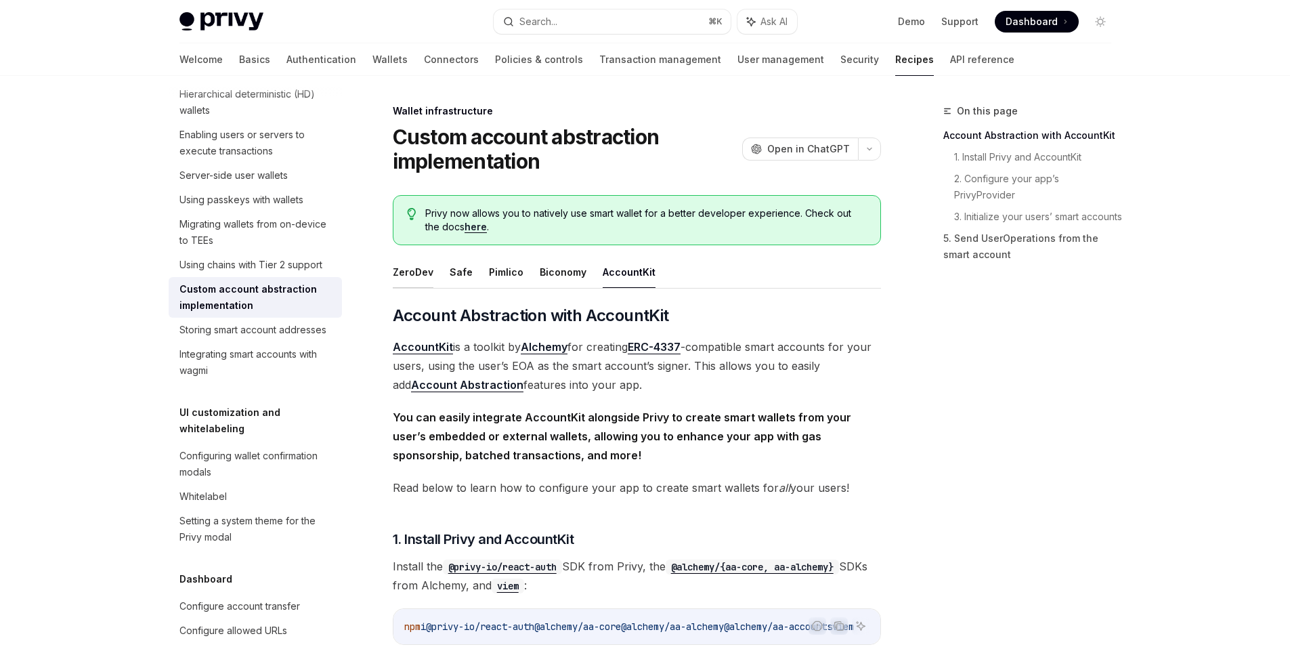
click at [431, 274] on button "ZeroDev" at bounding box center [413, 272] width 41 height 32
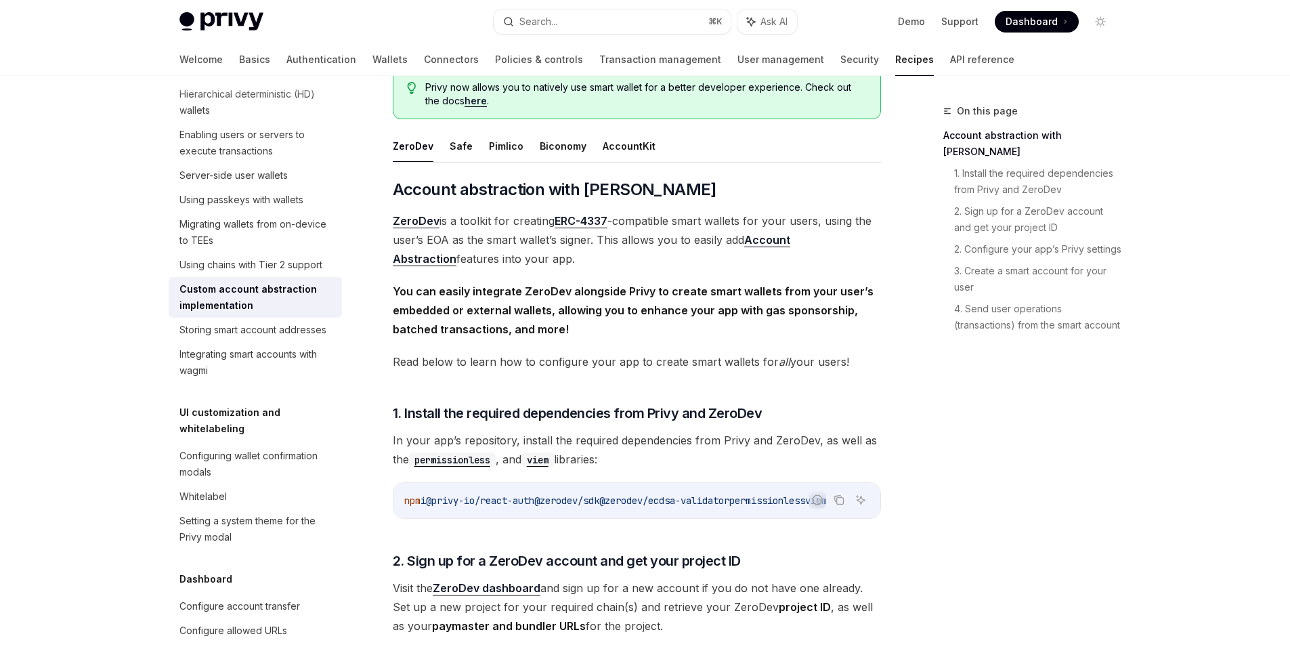
scroll to position [100, 0]
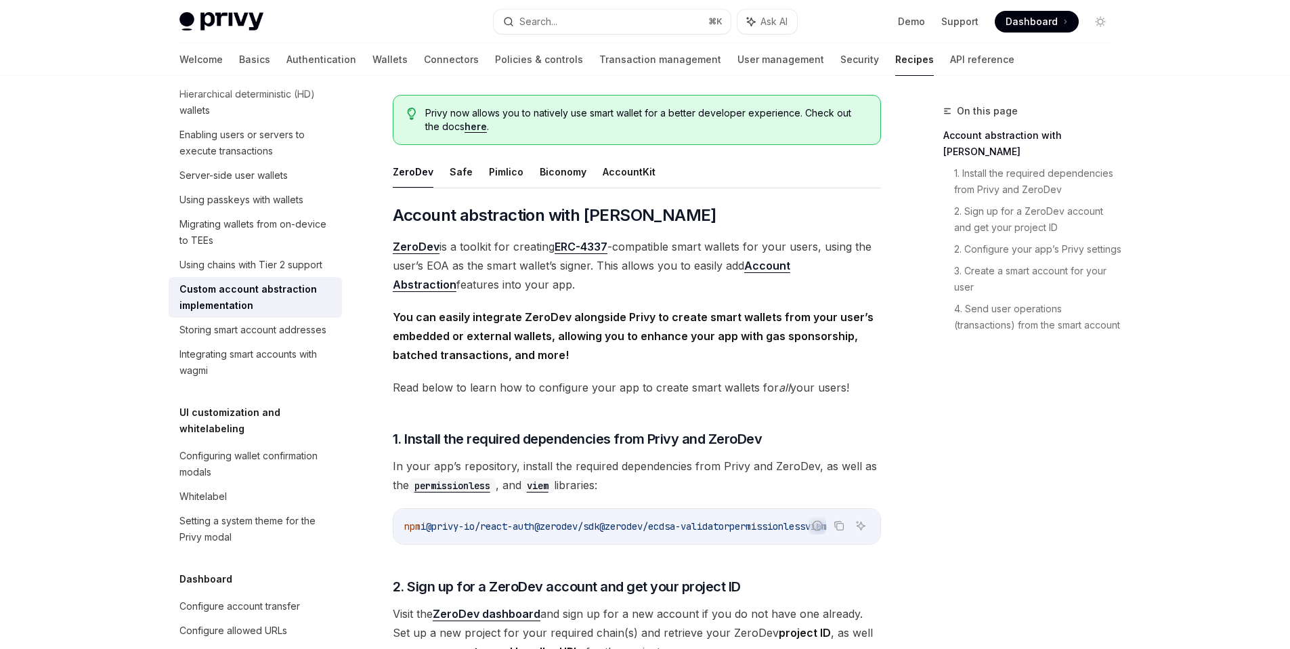
type textarea "*"
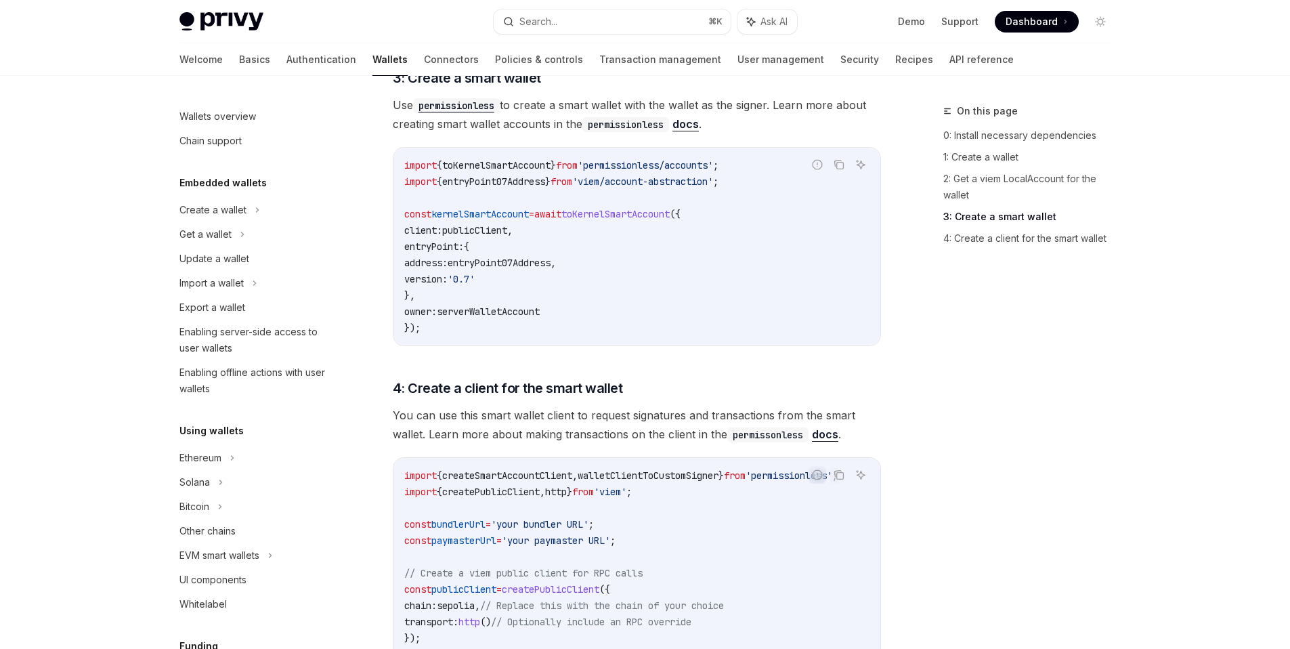
type textarea "*"
